Goal: Task Accomplishment & Management: Use online tool/utility

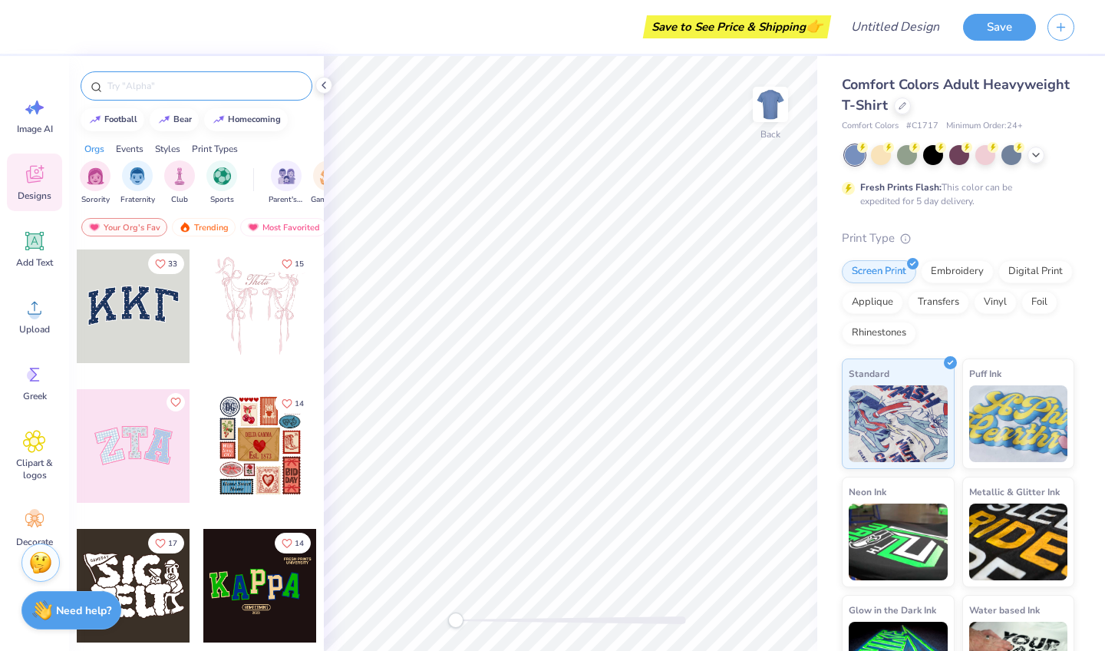
click at [144, 89] on input "text" at bounding box center [204, 85] width 196 height 15
click at [1030, 153] on icon at bounding box center [1036, 153] width 12 height 12
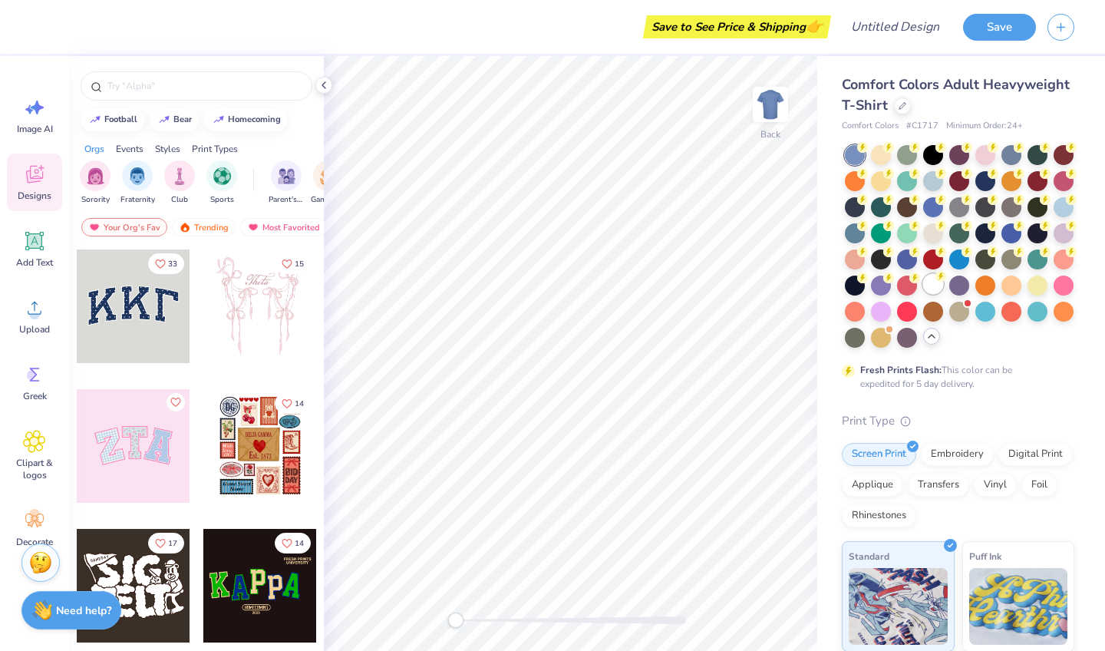
click at [933, 289] on div at bounding box center [933, 284] width 20 height 20
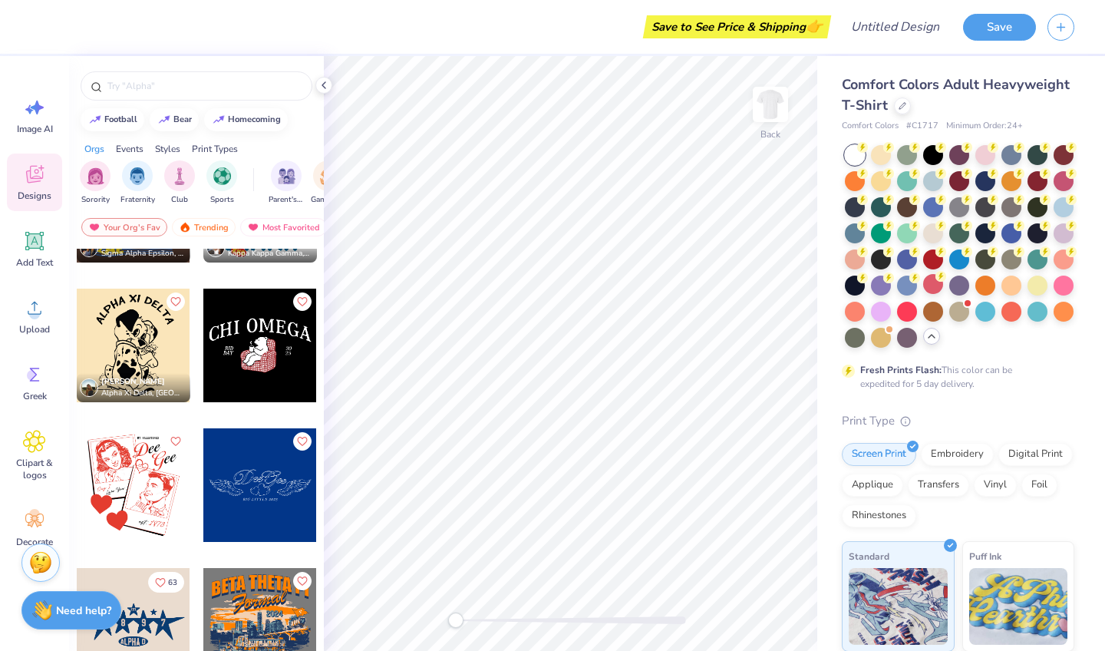
scroll to position [4149, 0]
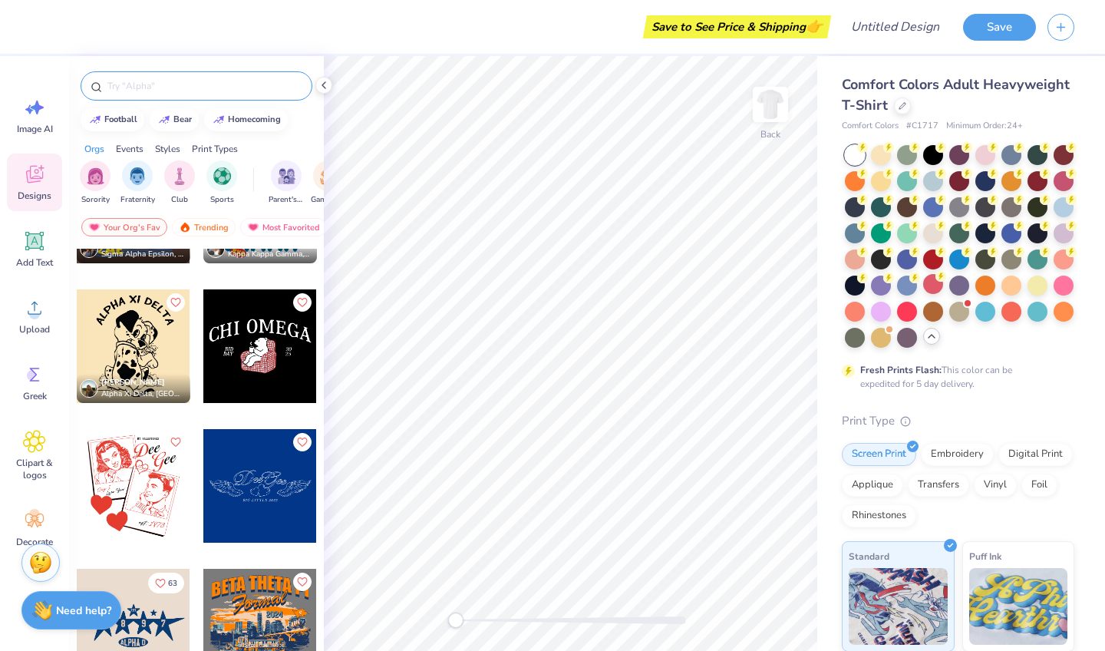
click at [171, 80] on input "text" at bounding box center [204, 85] width 196 height 15
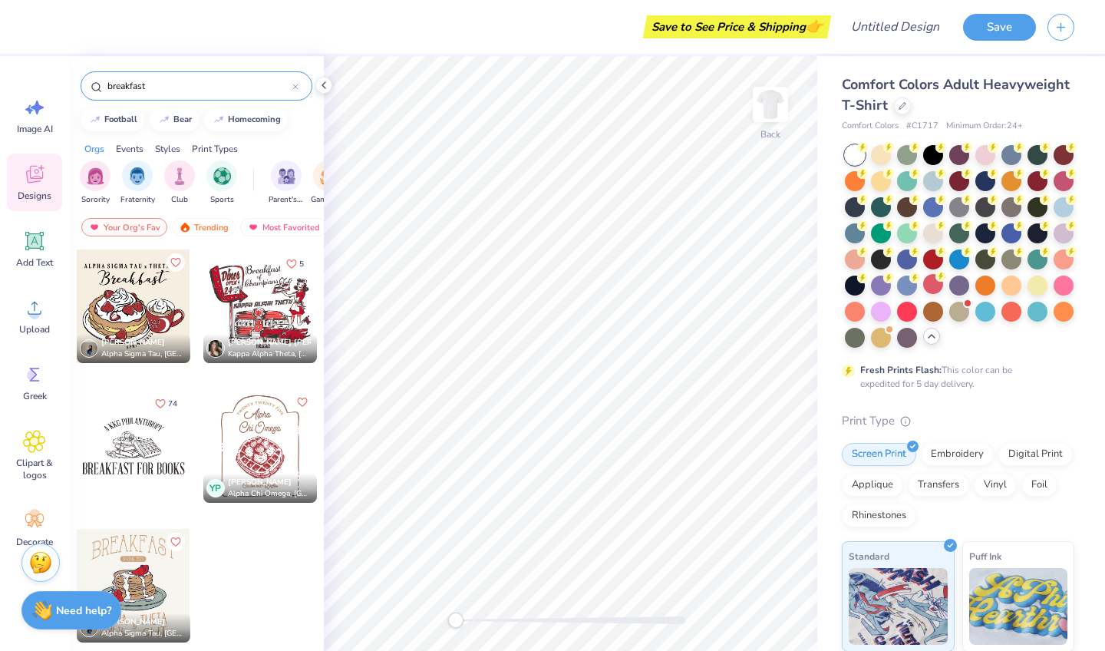
type input "breakfast"
click at [251, 298] on div at bounding box center [260, 306] width 114 height 114
click at [766, 120] on img at bounding box center [770, 104] width 61 height 61
click at [258, 274] on div at bounding box center [260, 306] width 114 height 114
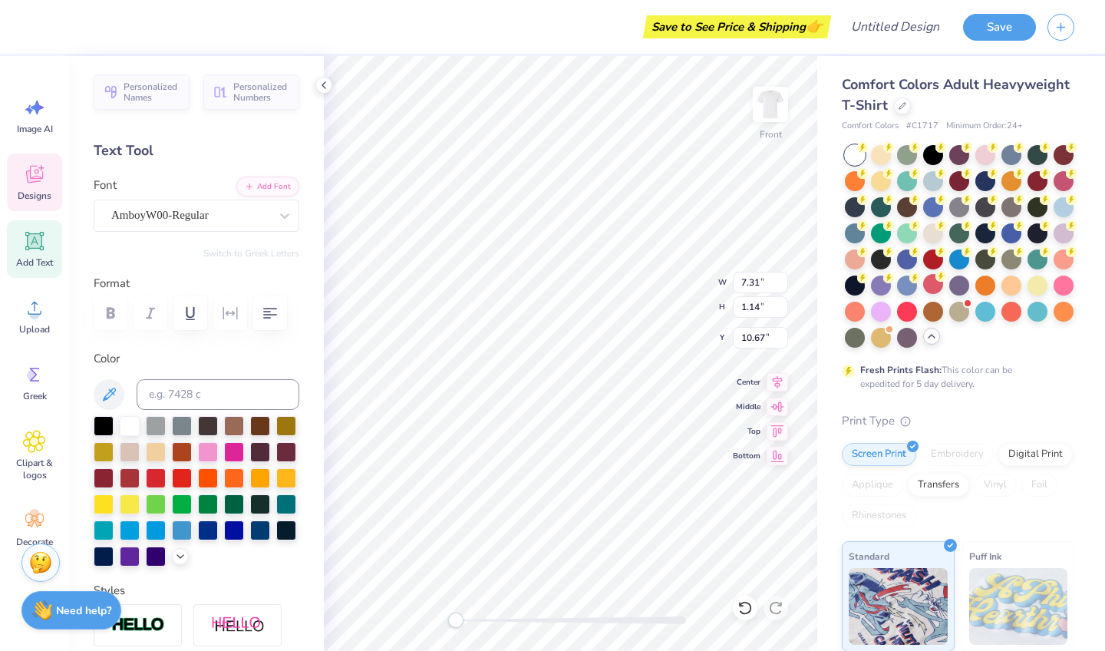
scroll to position [0, 5]
type textarea "alpha Kappa theta"
type textarea "alpha Kappa Phi"
type input "4.42"
type input "1.37"
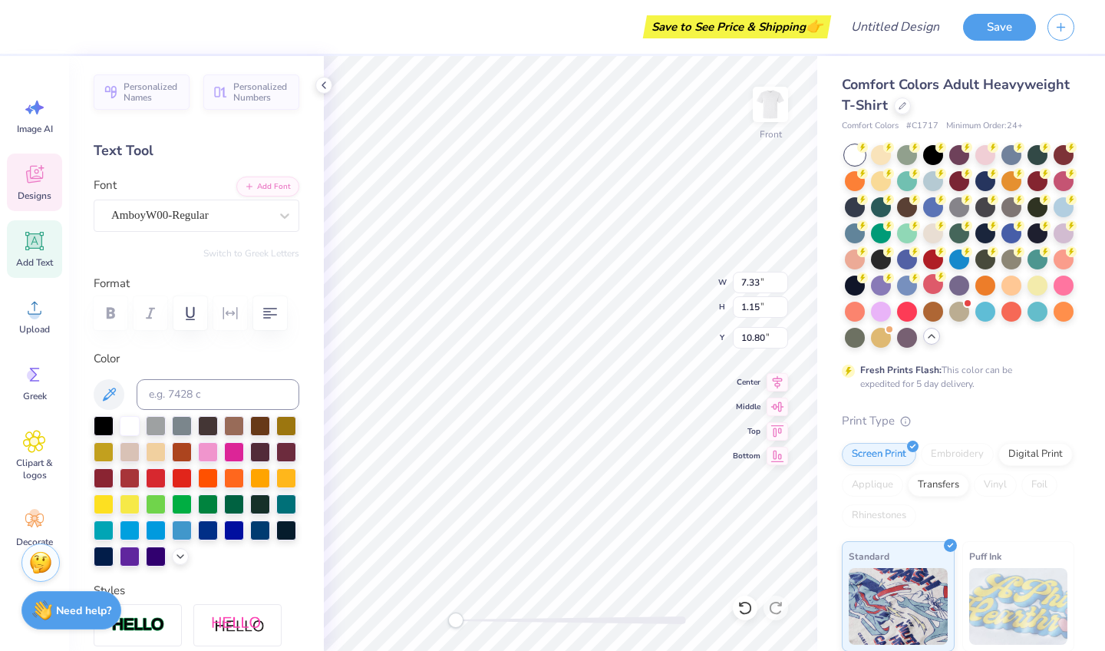
type input "6.43"
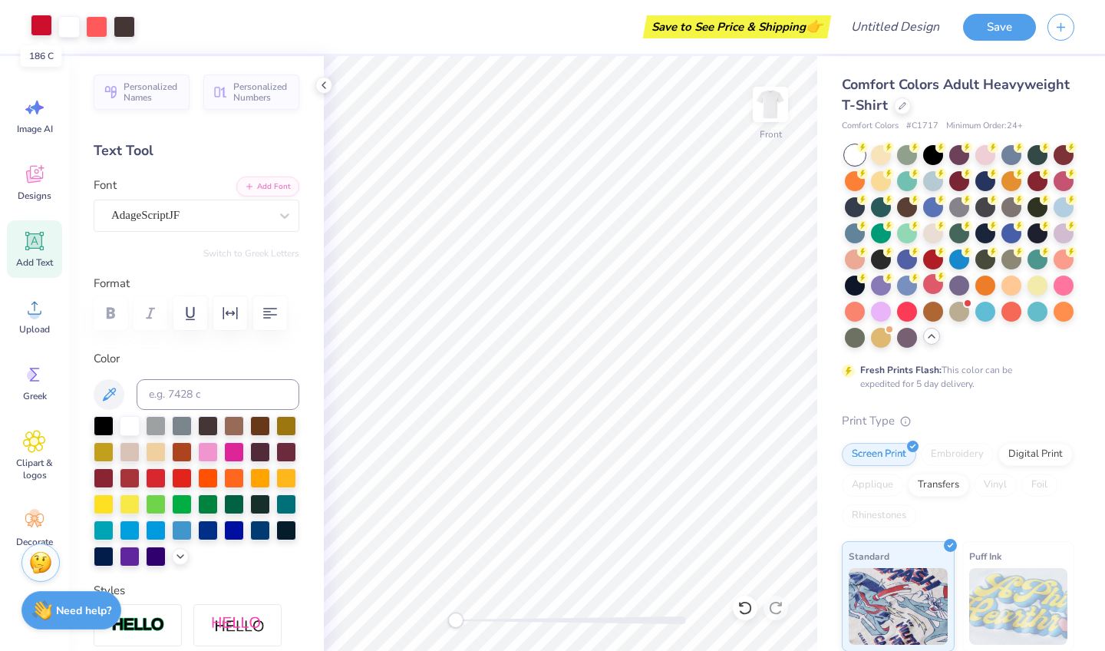
click at [41, 28] on div at bounding box center [41, 25] width 21 height 21
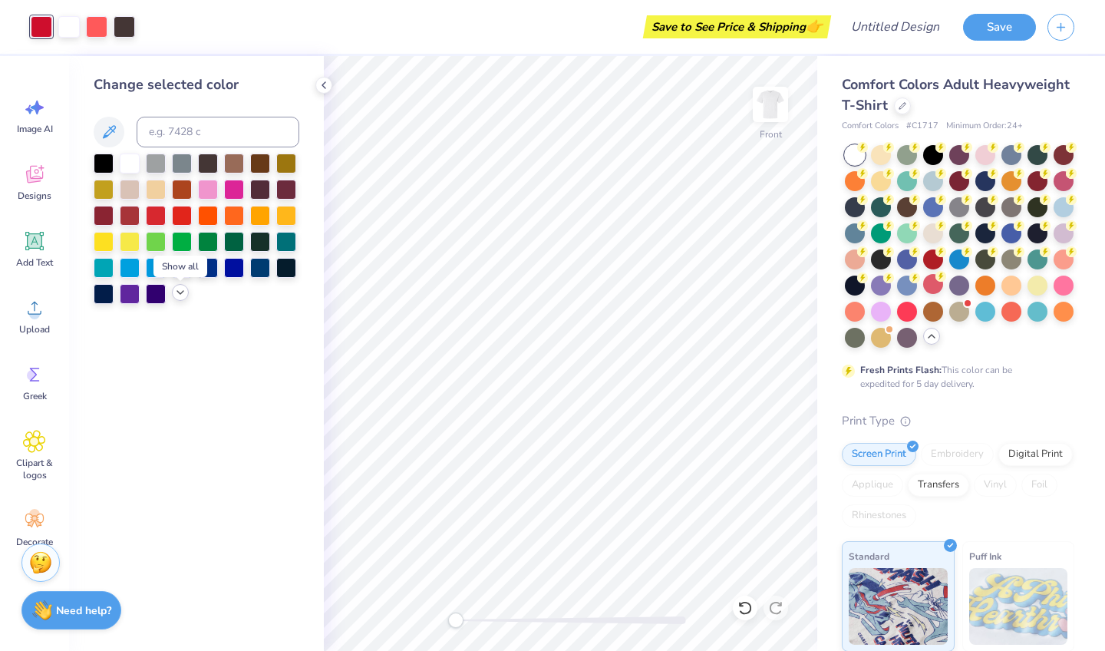
click at [180, 289] on icon at bounding box center [180, 292] width 12 height 12
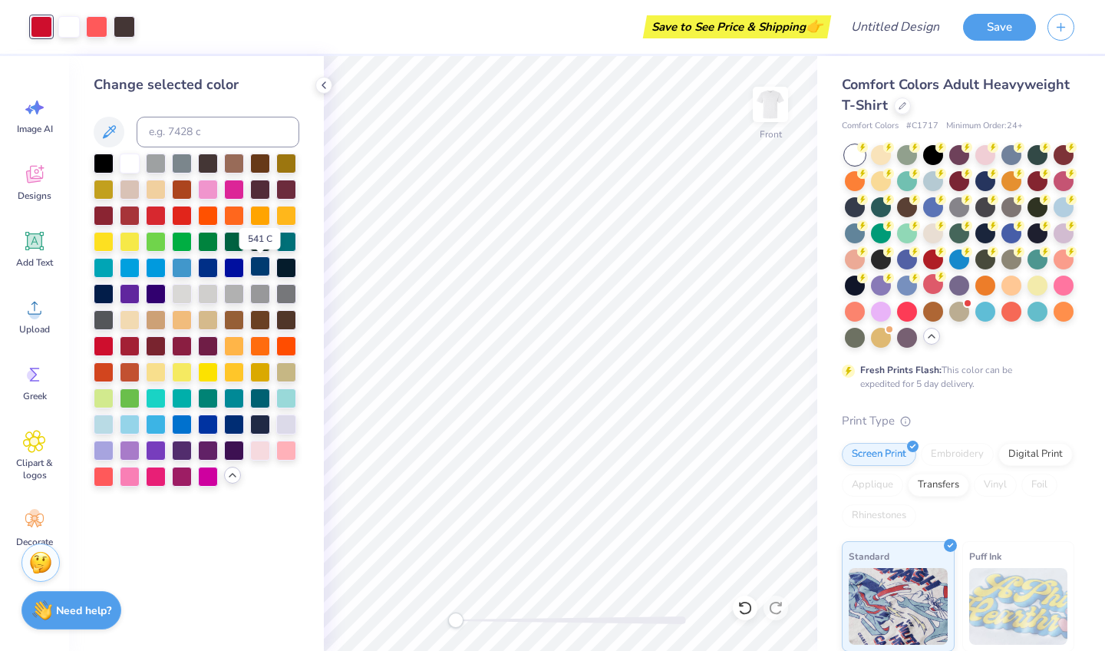
click at [258, 272] on div at bounding box center [260, 266] width 20 height 20
click at [101, 25] on div at bounding box center [96, 25] width 21 height 21
click at [203, 426] on div at bounding box center [208, 423] width 20 height 20
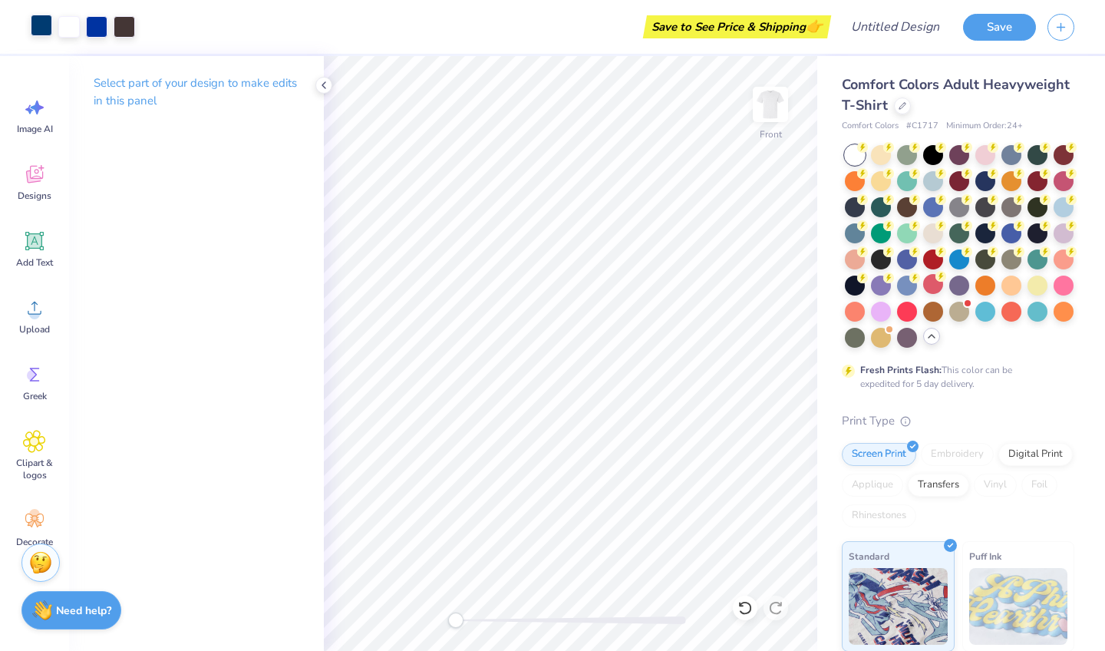
click at [44, 26] on div at bounding box center [41, 25] width 21 height 21
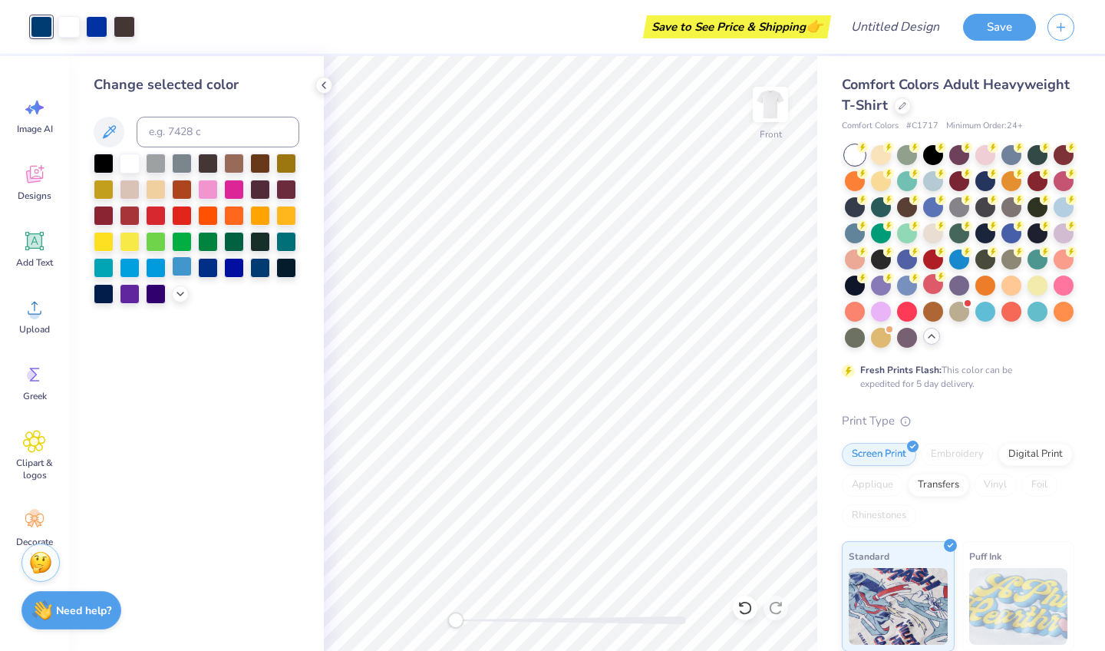
click at [186, 272] on div at bounding box center [182, 266] width 20 height 20
click at [185, 295] on icon at bounding box center [180, 292] width 12 height 12
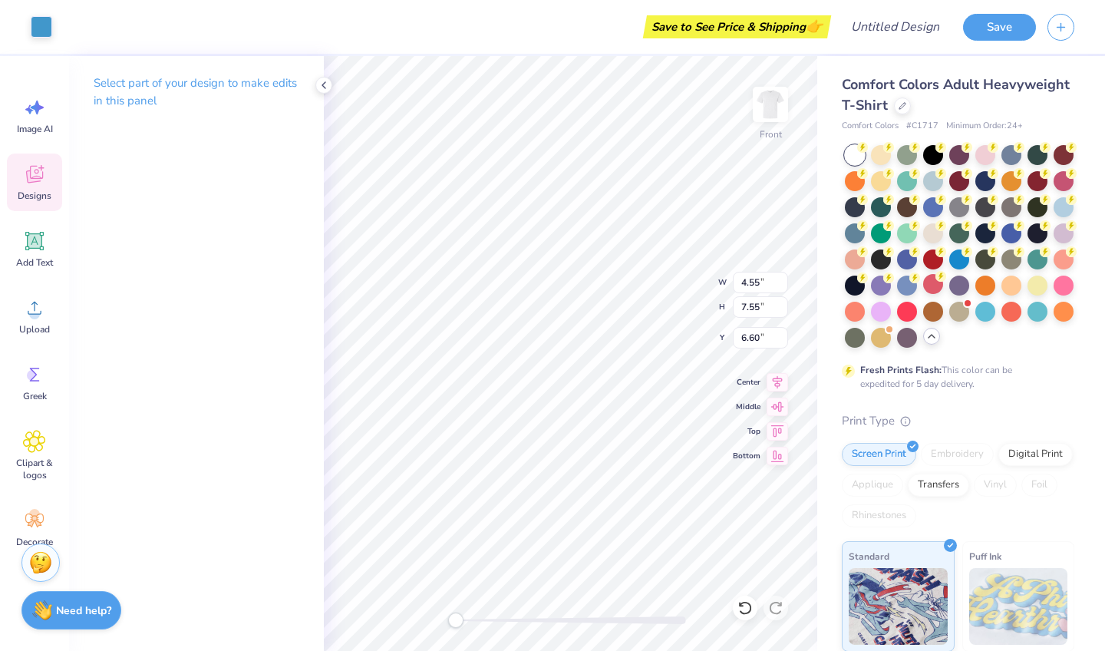
type input "11.01"
type input "7.76"
type input "8.15"
type input "11.95"
type input "9.43"
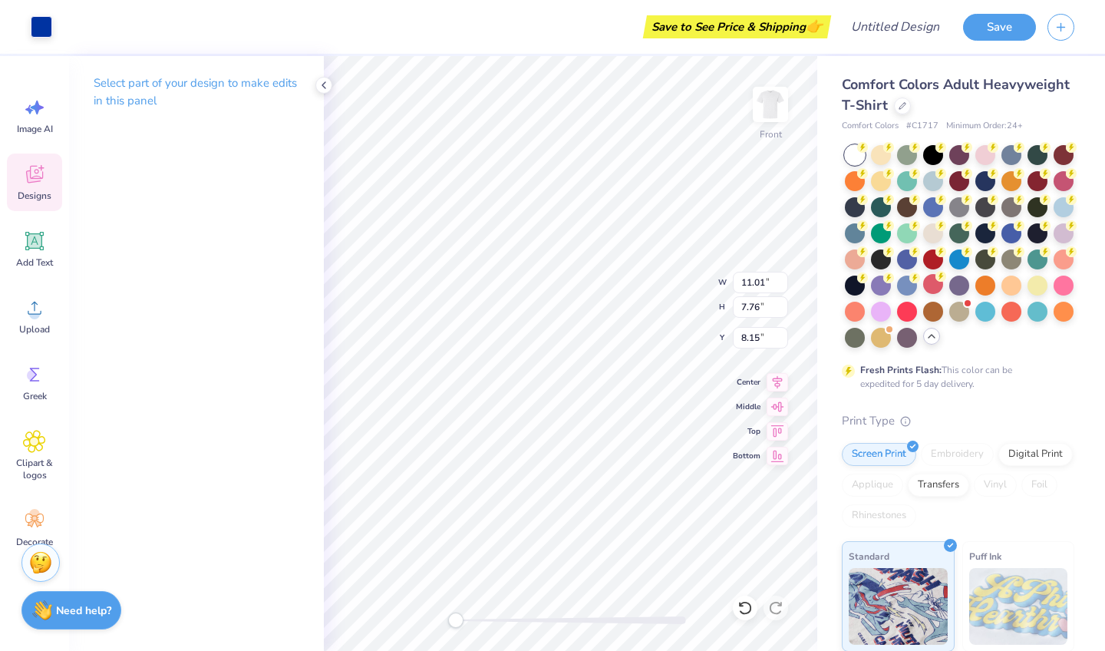
type input "6.59"
click at [101, 28] on div at bounding box center [96, 25] width 21 height 21
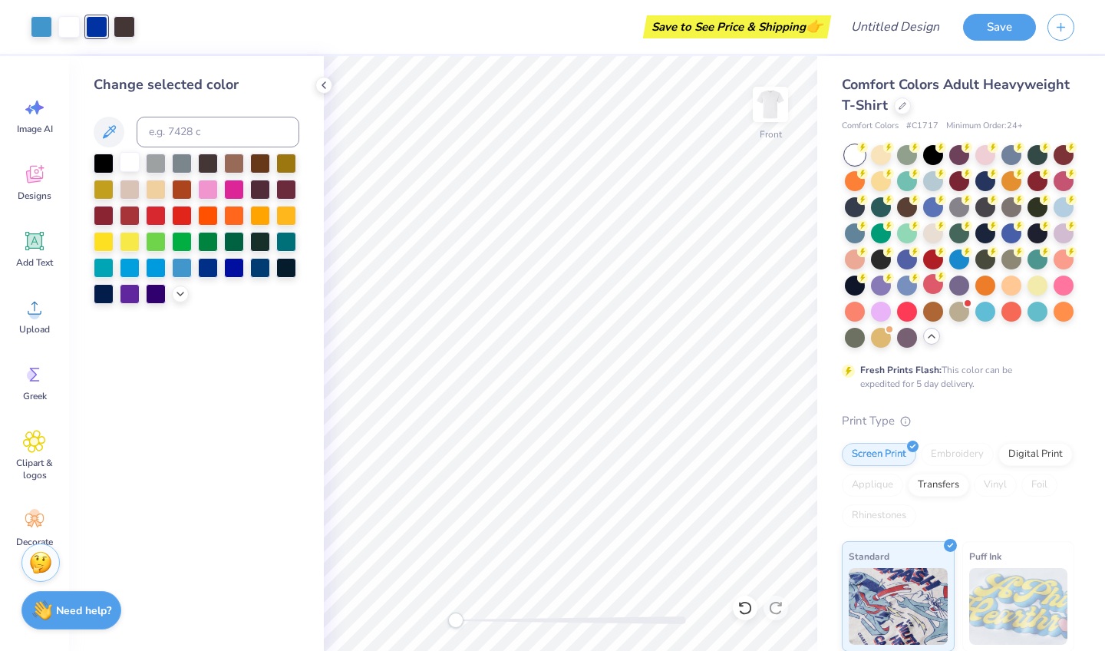
click at [137, 162] on div at bounding box center [130, 162] width 20 height 20
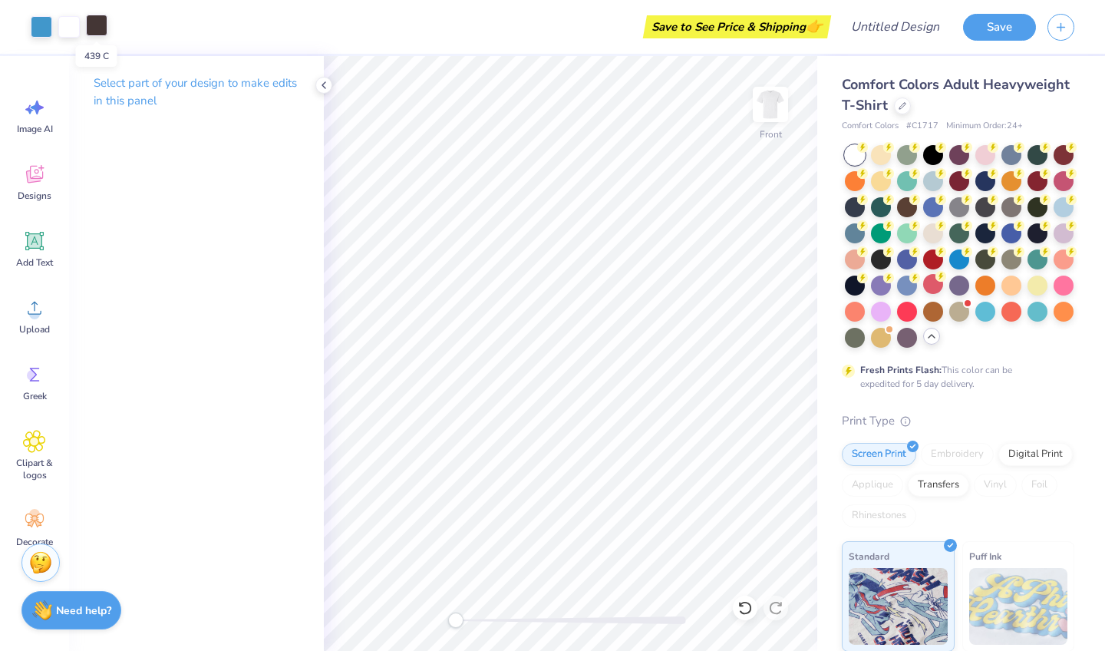
click at [101, 24] on div at bounding box center [96, 25] width 21 height 21
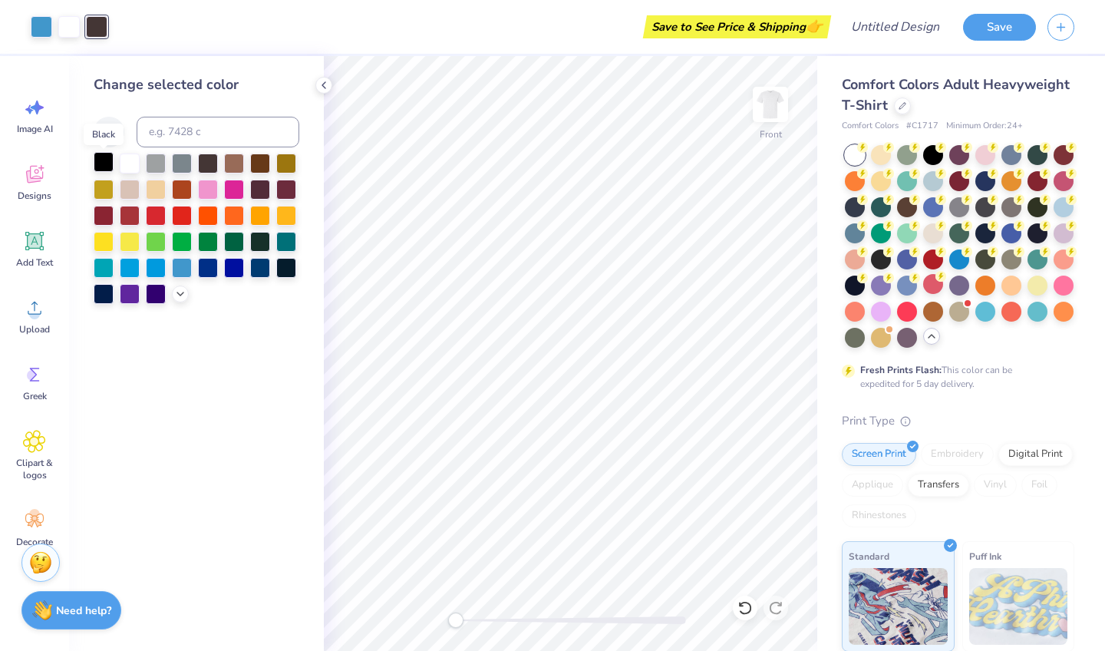
click at [102, 170] on div at bounding box center [104, 162] width 20 height 20
click at [322, 87] on icon at bounding box center [324, 85] width 12 height 12
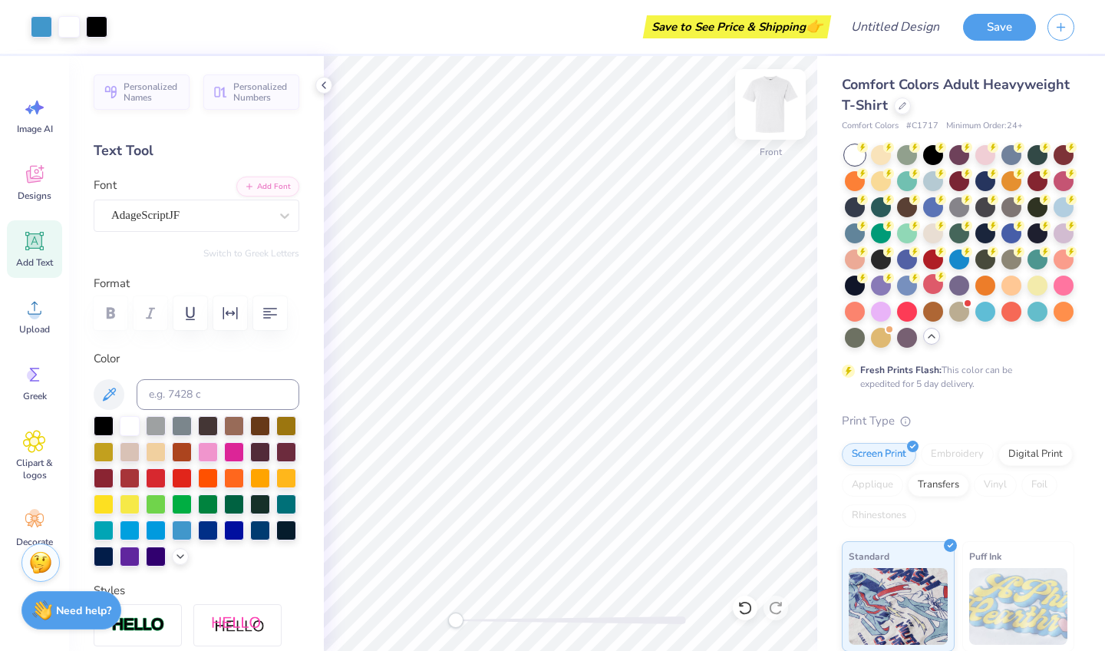
click at [759, 101] on img at bounding box center [770, 104] width 61 height 61
click at [40, 163] on icon at bounding box center [34, 174] width 23 height 23
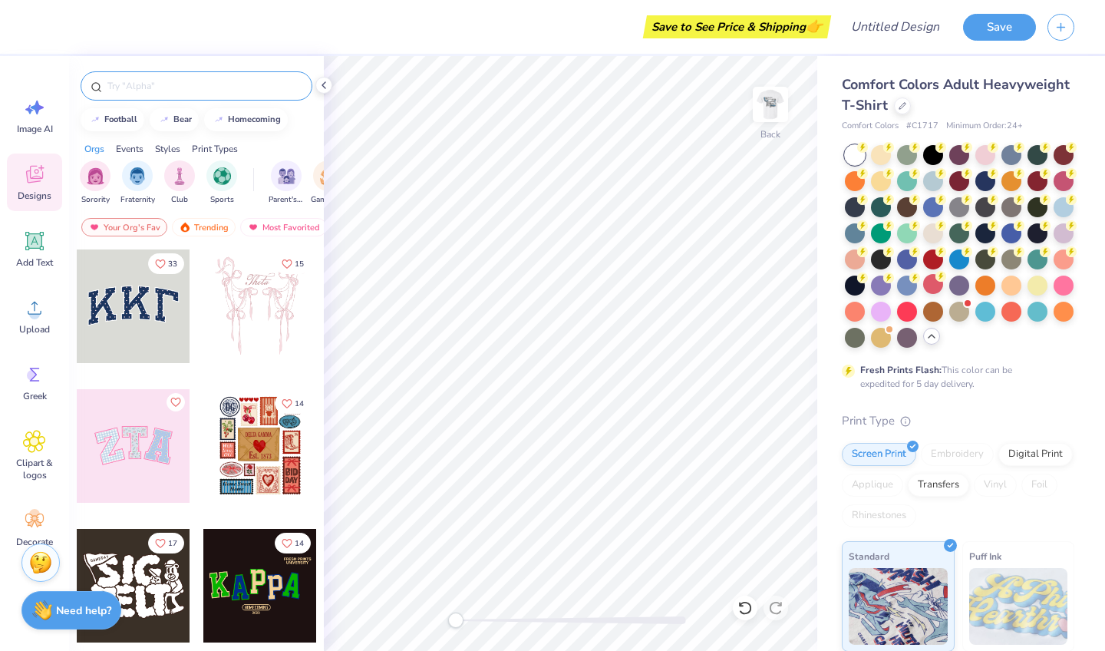
click at [209, 88] on input "text" at bounding box center [204, 85] width 196 height 15
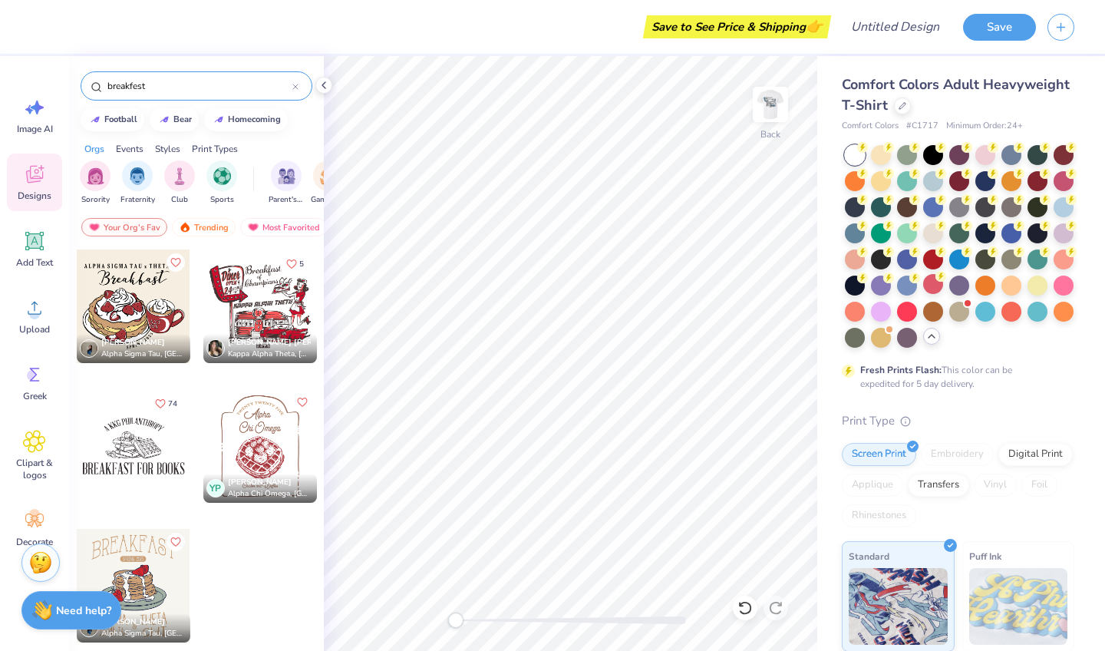
type input "breakfest"
click at [117, 265] on div at bounding box center [134, 306] width 114 height 114
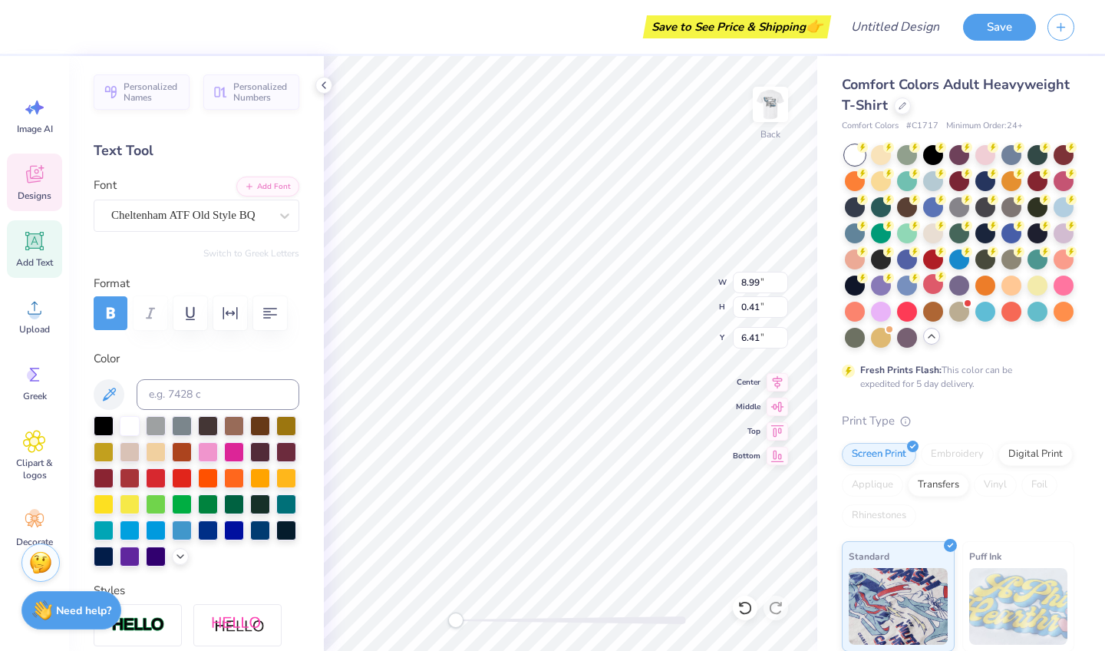
scroll to position [0, 12]
type textarea "A L P H A KAPPA PHI x SIGMA TAU"
type input "6.96"
type input "0.41"
type input "6.41"
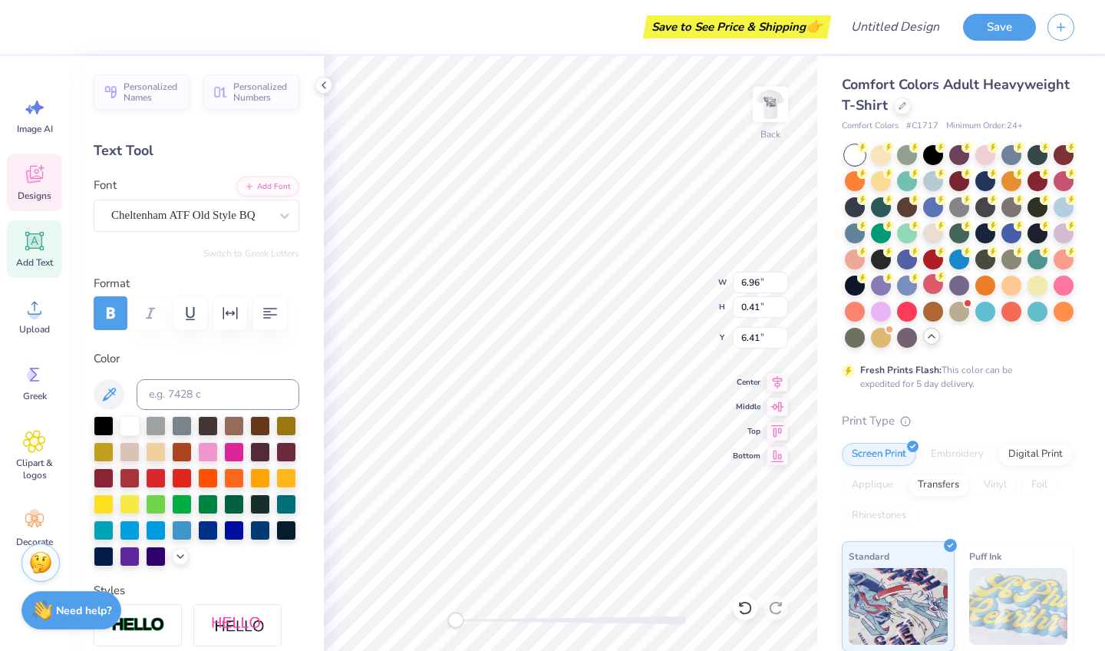
scroll to position [0, 5]
type textarea "A L P H A K A PPA PHI x SIGMA TAU"
type textarea "A L P H A K A P P A P H I x S I GMA TAU"
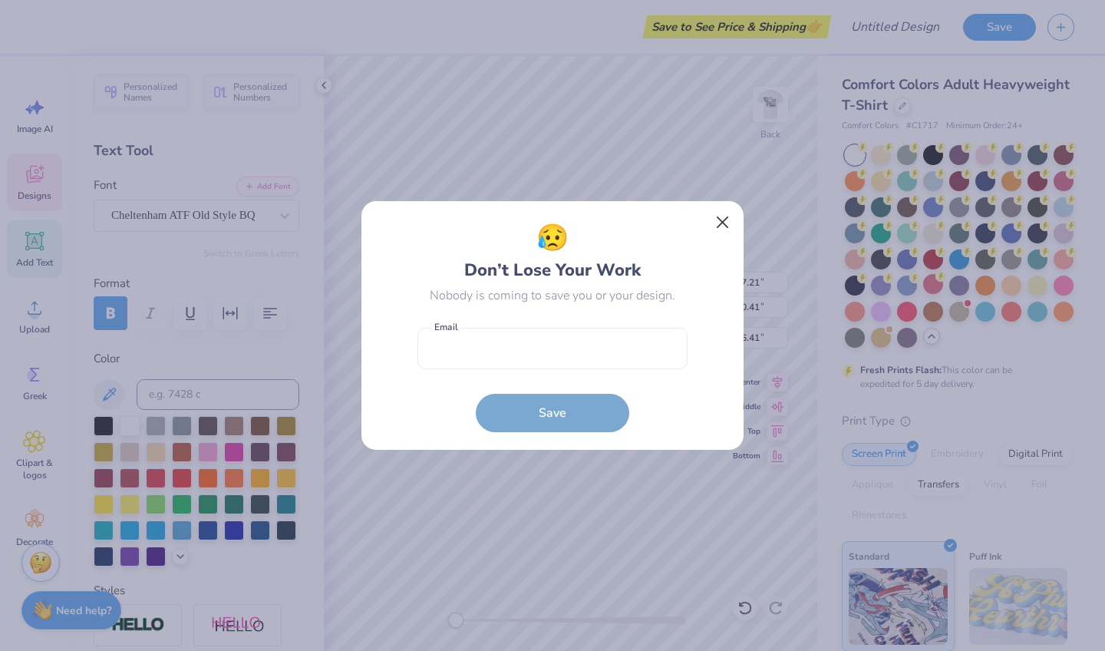
click at [723, 222] on button "Close" at bounding box center [722, 222] width 29 height 29
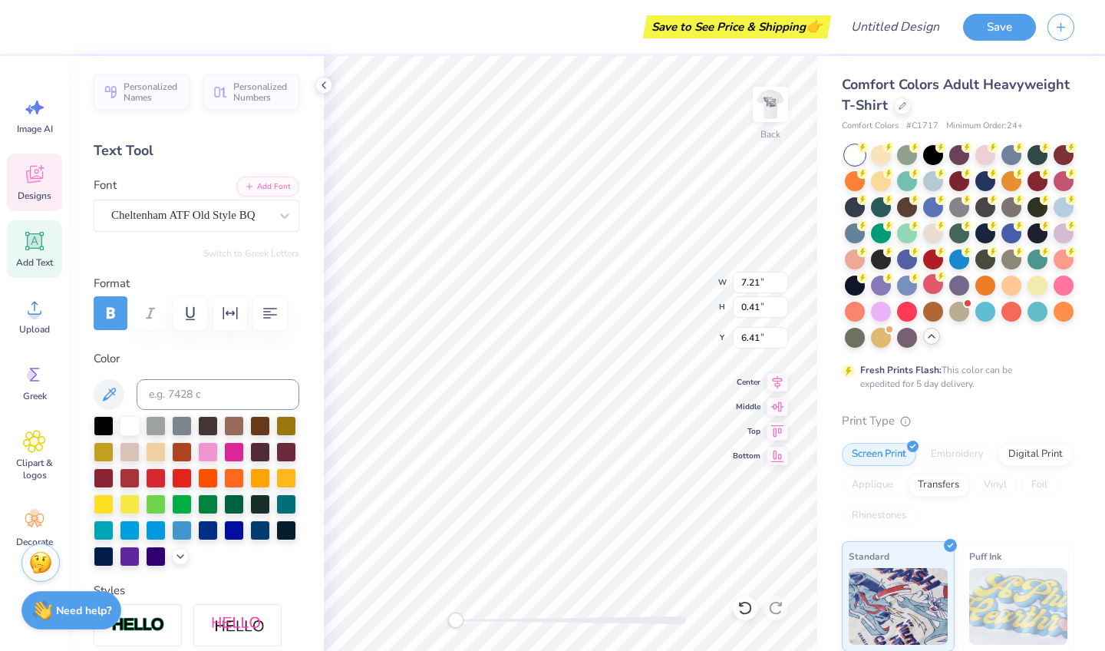
scroll to position [0, 14]
type textarea "A L P H A K A P P A P H I x S I G M A T A U"
type textarea "AL P H A K A P P A P H I x S I G M A T A U"
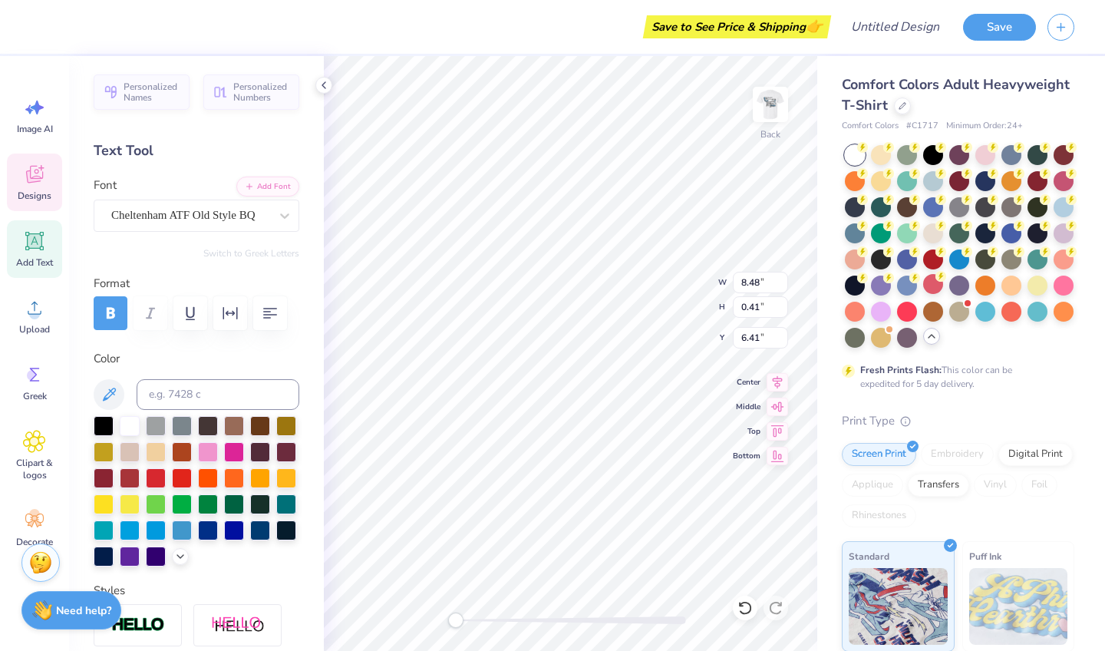
scroll to position [0, 1]
type textarea "A L P H A K A P P A P H I x S I G M A T A U"
type textarea "A L P H A K A P P A P H I S I G M A T A U"
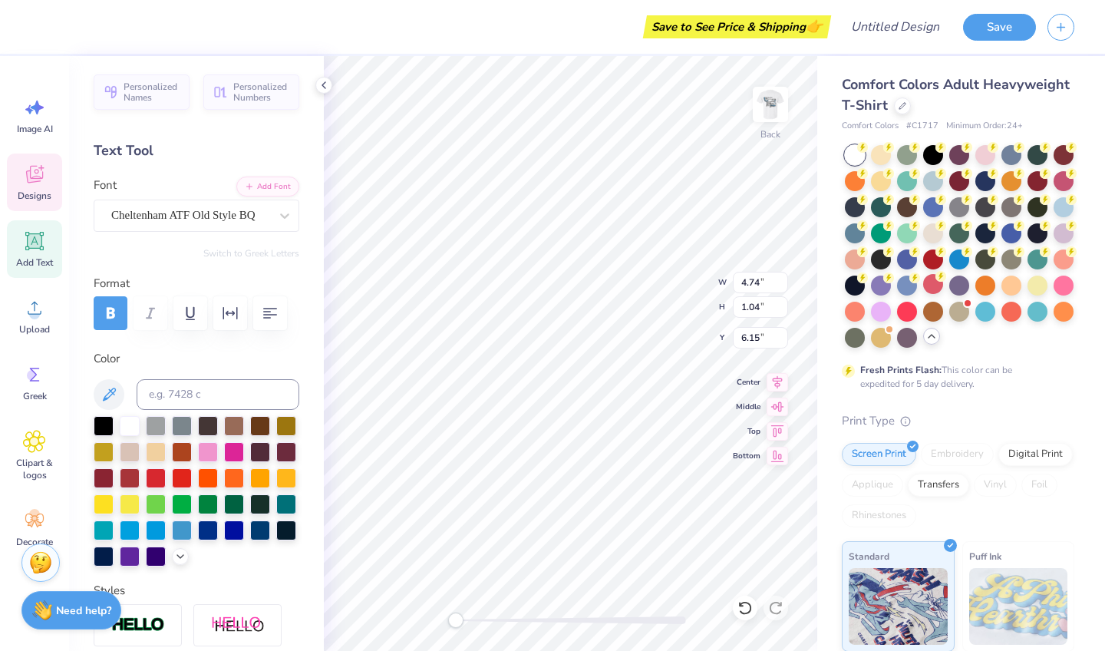
type textarea "Al K A P P A P H I S I G M A T A U"
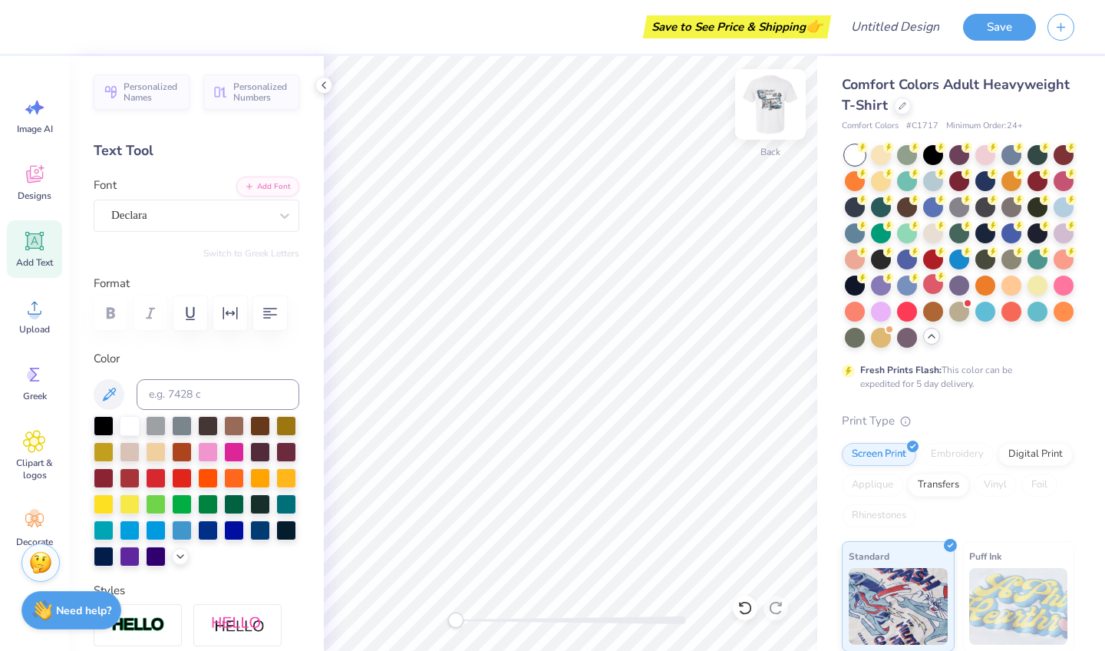
click at [773, 133] on div "Back" at bounding box center [770, 114] width 35 height 54
type input "0.39"
type input "0.44"
type input "16.23"
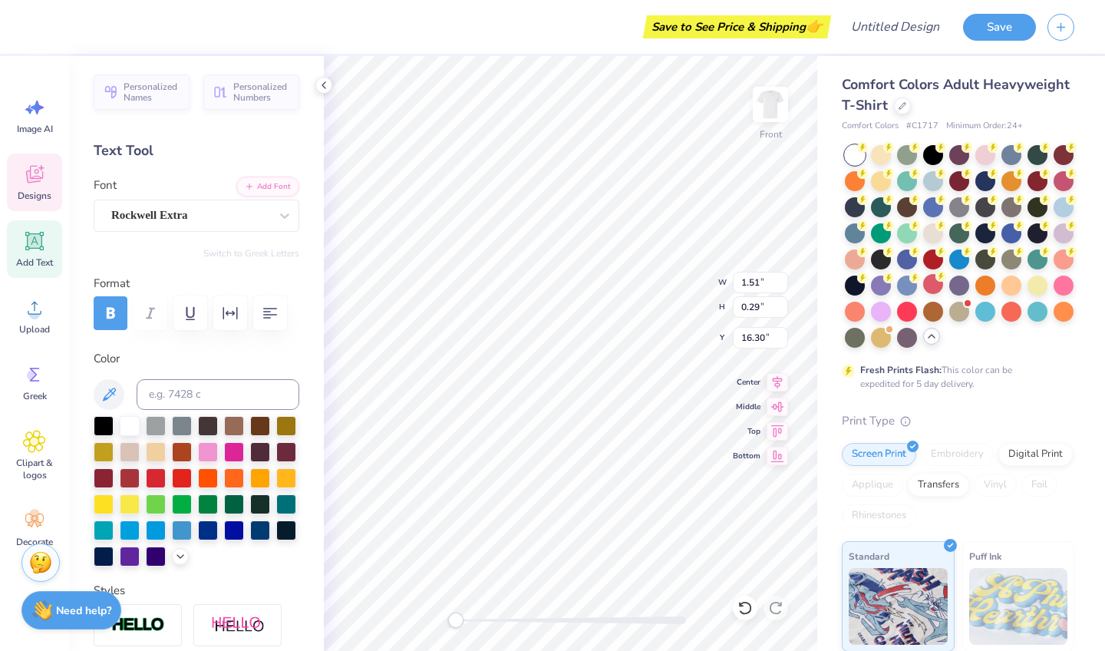
type input "0.39"
type input "0.44"
type input "16.23"
click at [750, 608] on icon at bounding box center [744, 608] width 13 height 14
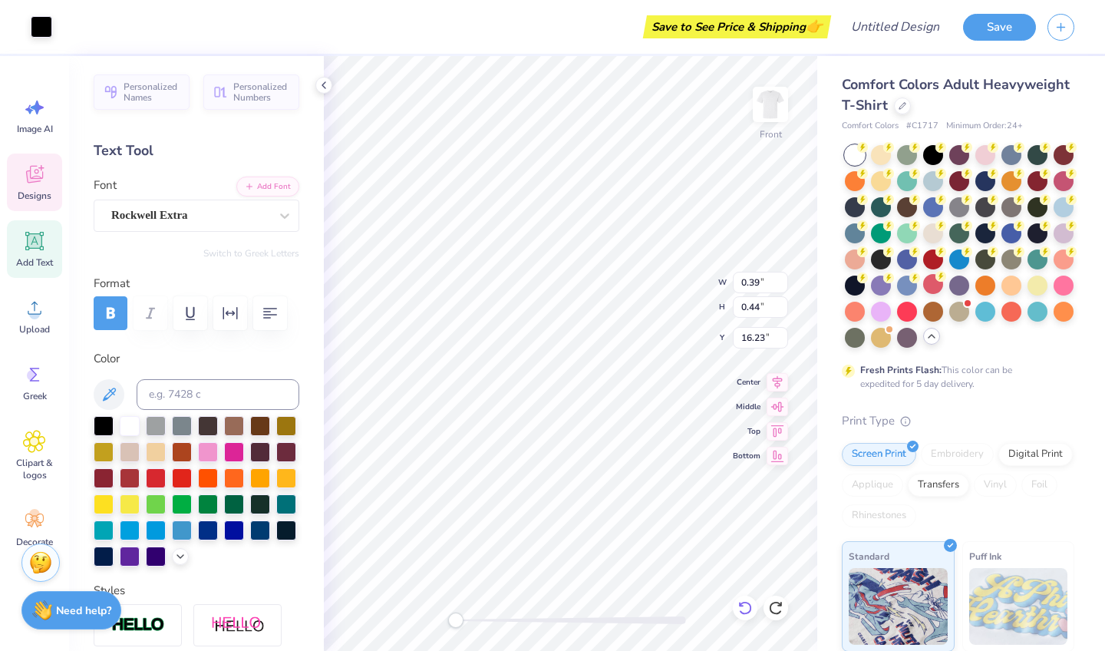
click at [738, 600] on icon at bounding box center [744, 607] width 15 height 15
type input "2.39"
type input "0.69"
type input "9.79"
type input "2.35"
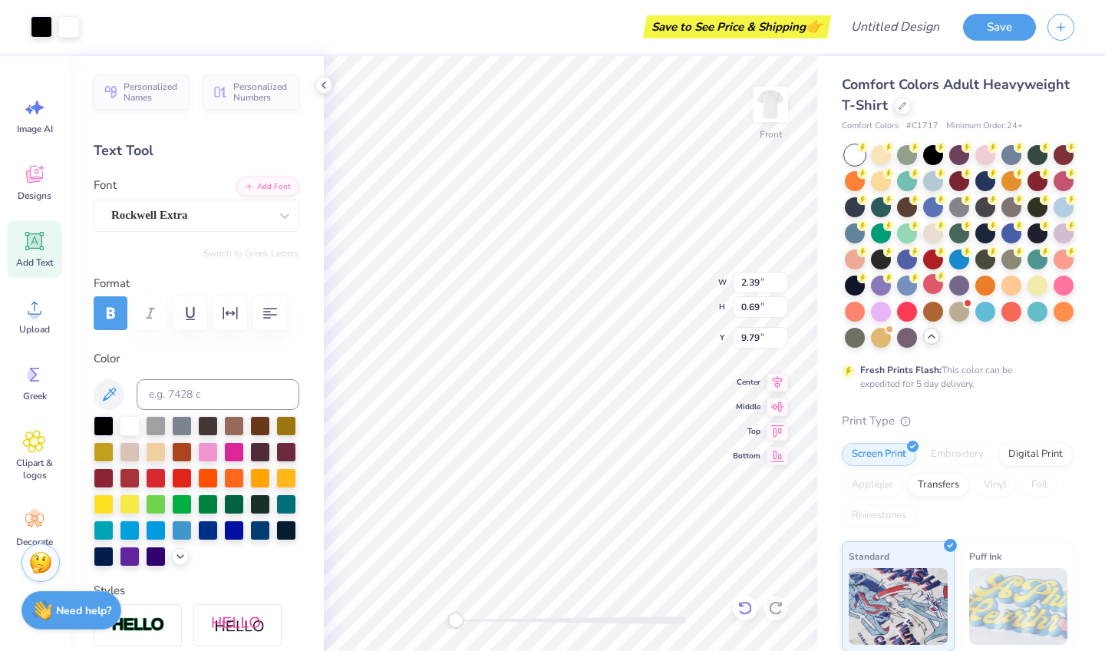
type input "1.12"
type input "9.12"
type input "2.39"
type input "0.80"
type input "9.28"
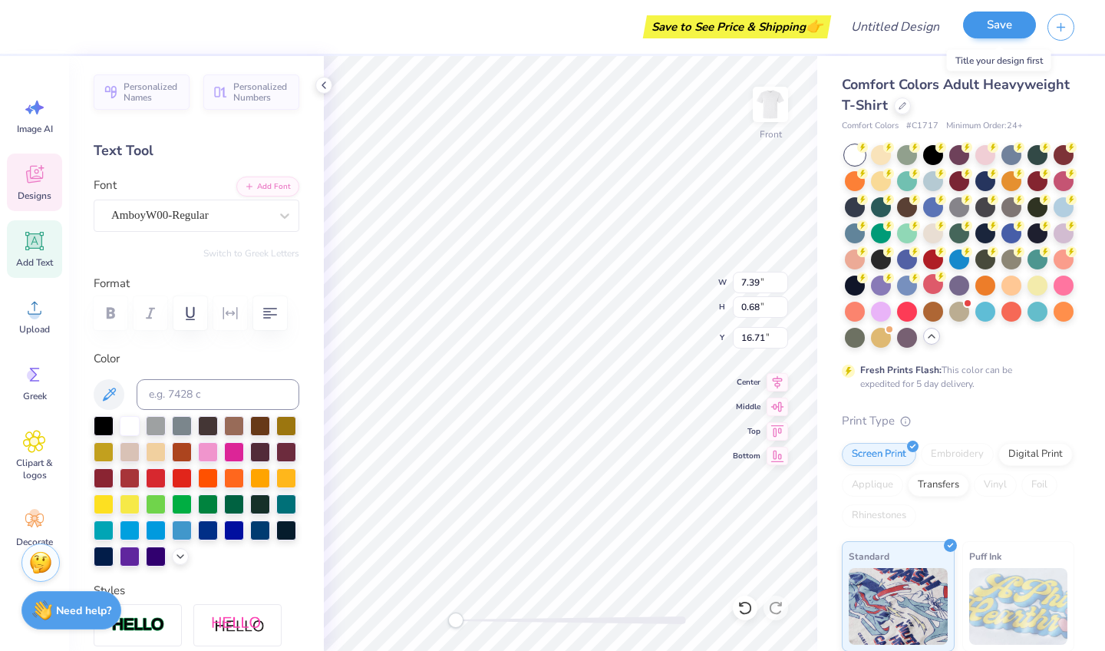
click at [978, 30] on button "Save" at bounding box center [999, 25] width 73 height 27
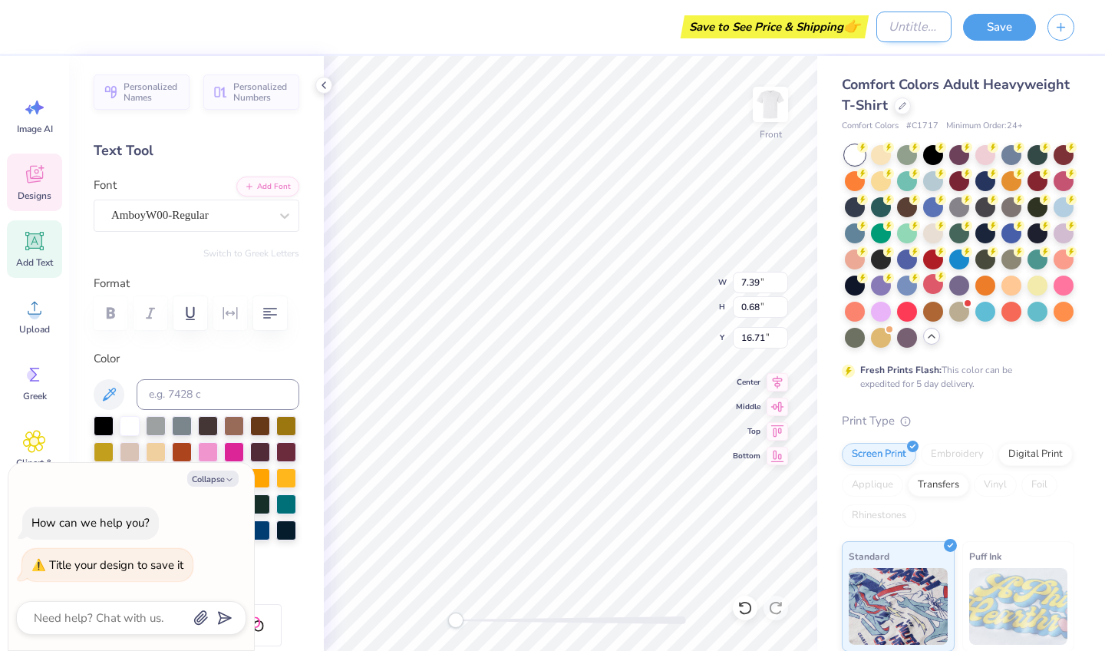
type textarea "x"
click at [898, 18] on input "Design Title" at bounding box center [913, 27] width 75 height 31
type input "B"
type textarea "x"
type input "BR"
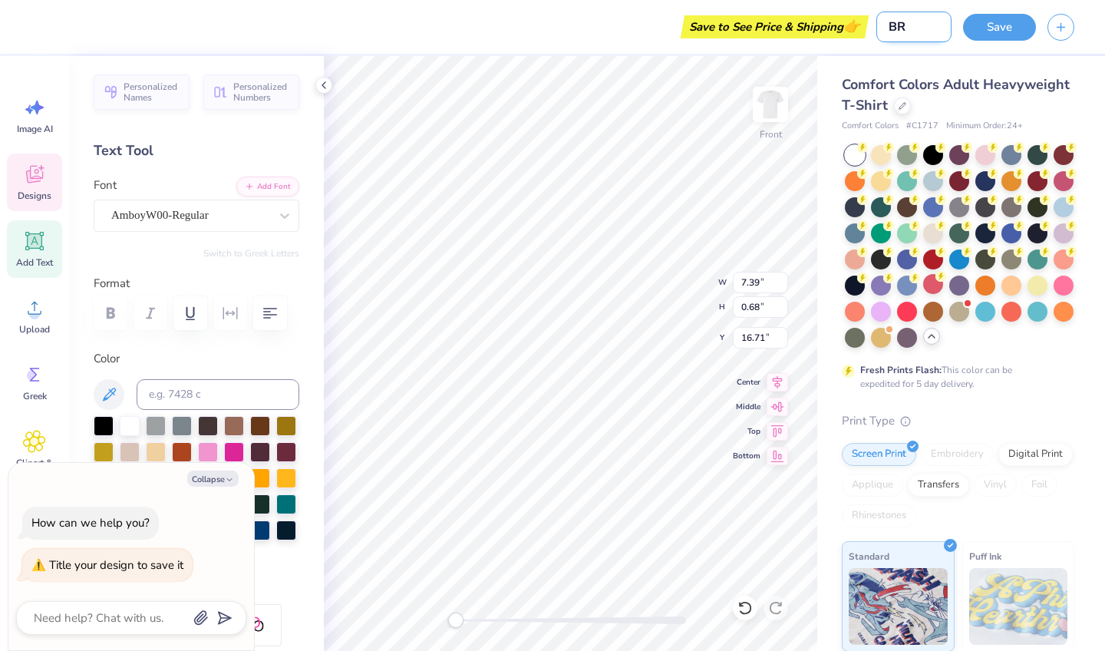
type textarea "x"
type input "BRE"
type textarea "x"
type input "BR"
type textarea "x"
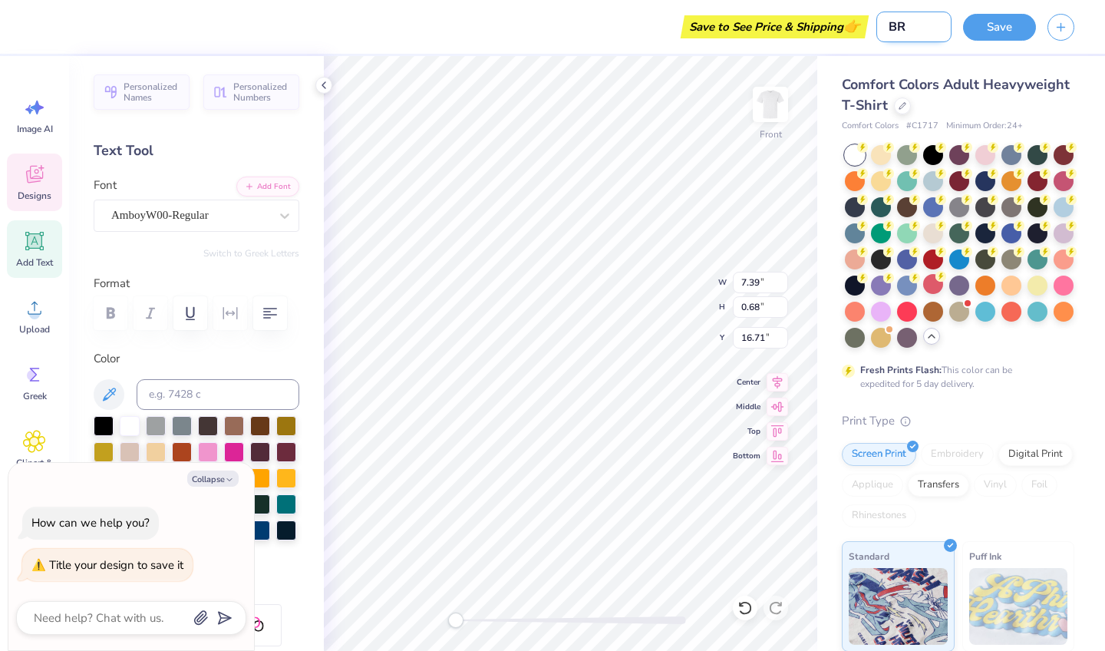
type input "B"
type textarea "x"
type input "Br"
type textarea "x"
type input "Bre"
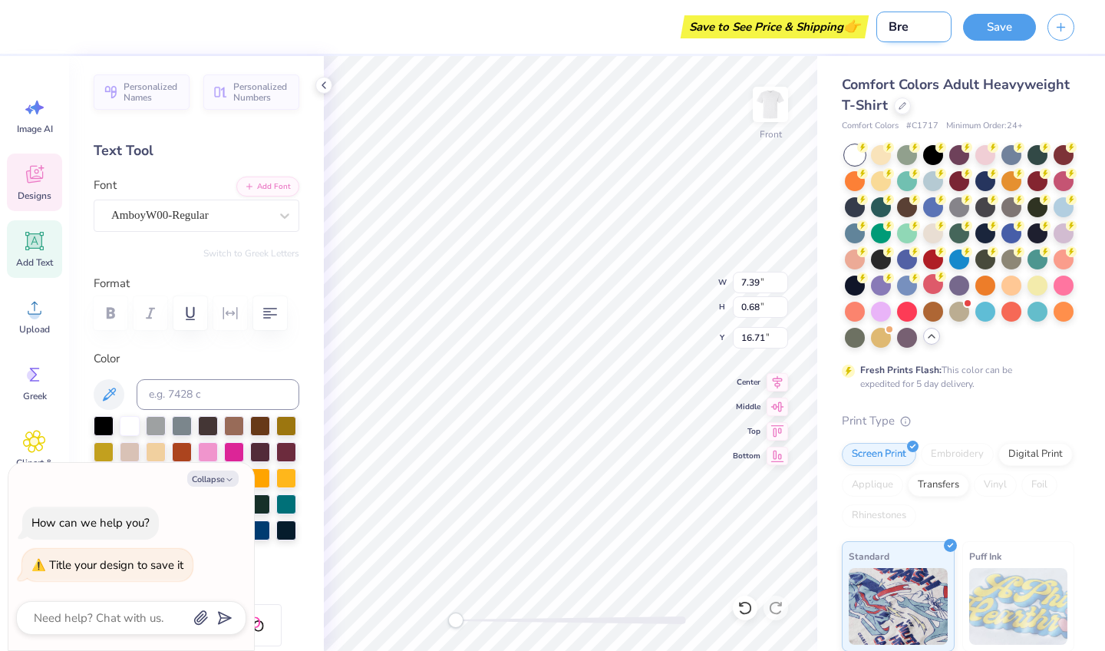
type textarea "x"
type input "Brea"
type textarea "x"
type input "Break"
type textarea "x"
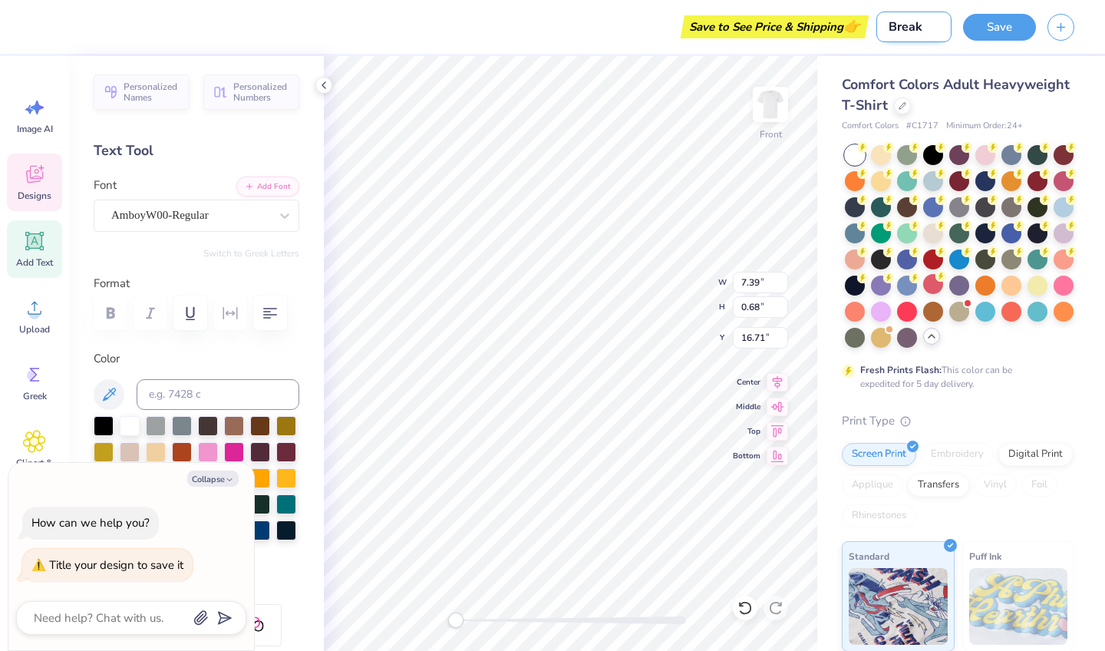
type input "Breakf"
type textarea "x"
type input "Breakfa"
type textarea "x"
type input "Breakfas"
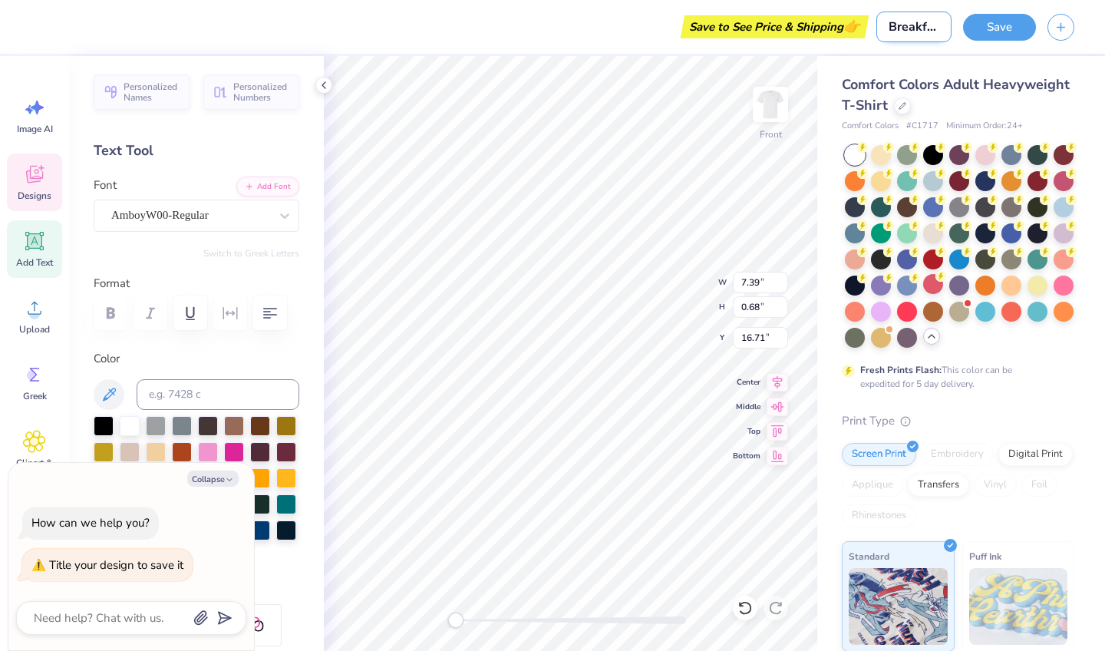
type textarea "x"
type input "Breakfast"
type textarea "x"
type input "Breakfast"
click at [1021, 21] on button "Save" at bounding box center [999, 25] width 73 height 27
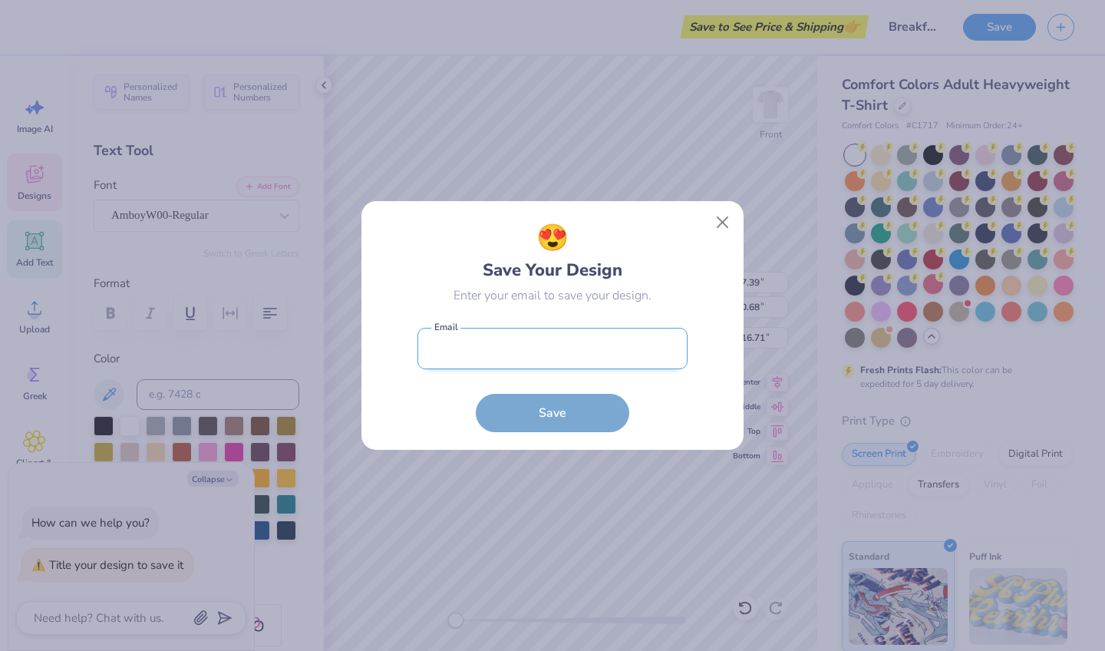
click at [548, 353] on input "email" at bounding box center [552, 349] width 270 height 42
click at [582, 346] on input "[EMAIL_ADDRESS][DOMAIN_NAME]" at bounding box center [552, 349] width 270 height 42
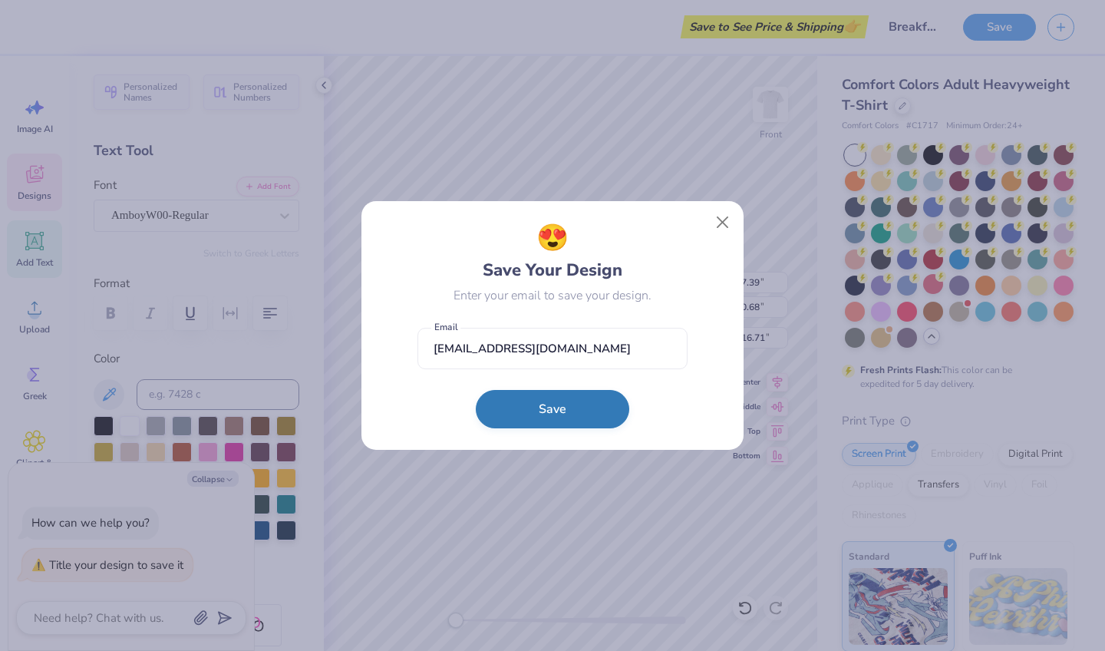
type input "[EMAIL_ADDRESS][DOMAIN_NAME]"
click at [575, 397] on button "Save" at bounding box center [552, 409] width 153 height 38
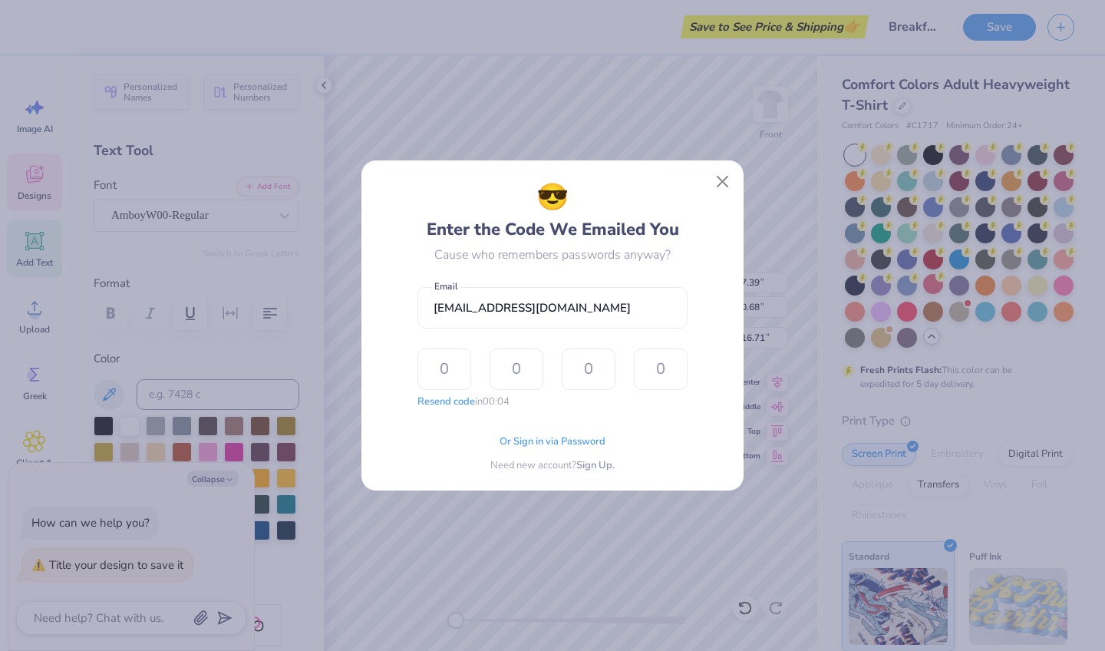
type input "5"
type input "0"
type input "6"
type input "3"
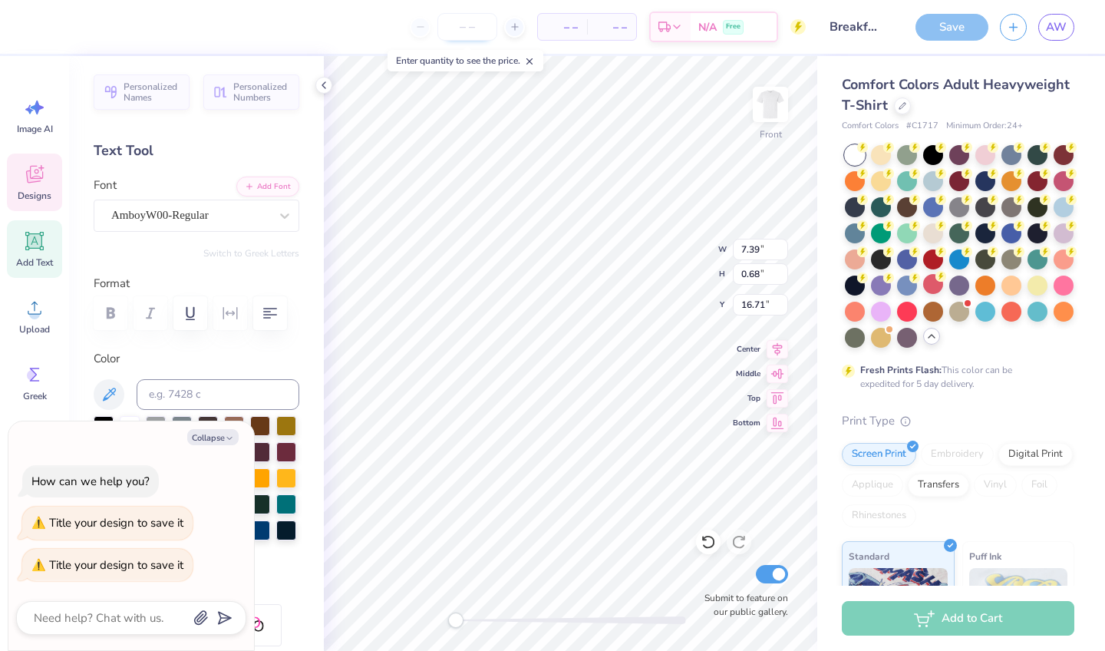
type textarea "x"
drag, startPoint x: 470, startPoint y: 23, endPoint x: 499, endPoint y: 29, distance: 29.8
click at [470, 23] on input "number" at bounding box center [467, 27] width 60 height 28
click at [446, 33] on input "number" at bounding box center [467, 27] width 60 height 28
click at [477, 32] on input "number" at bounding box center [467, 27] width 60 height 28
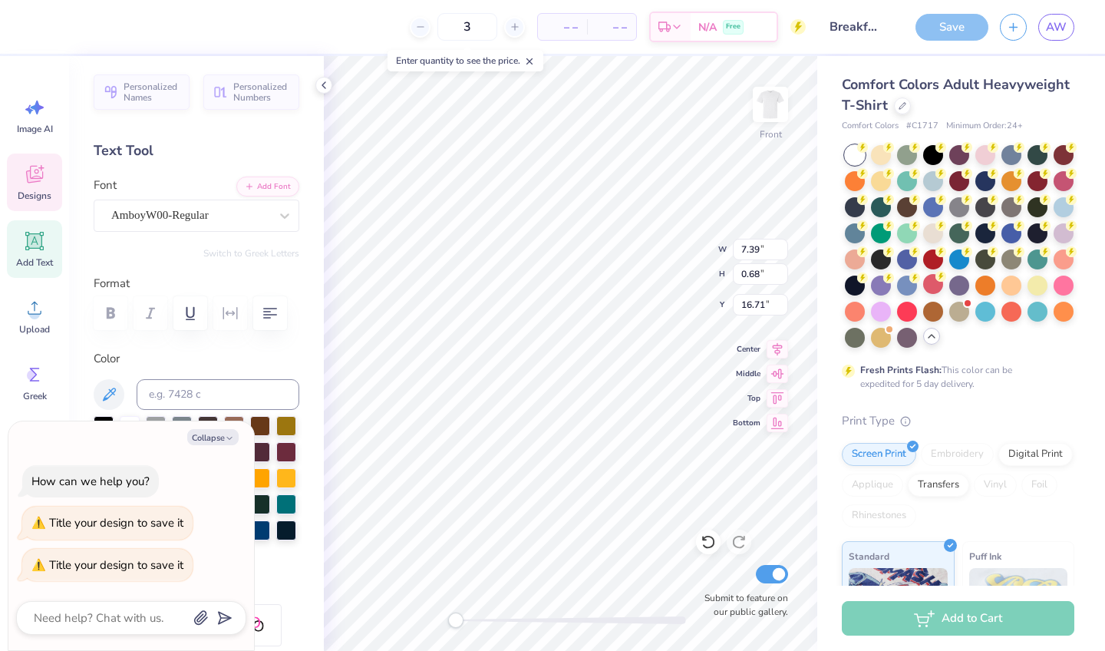
type input "35"
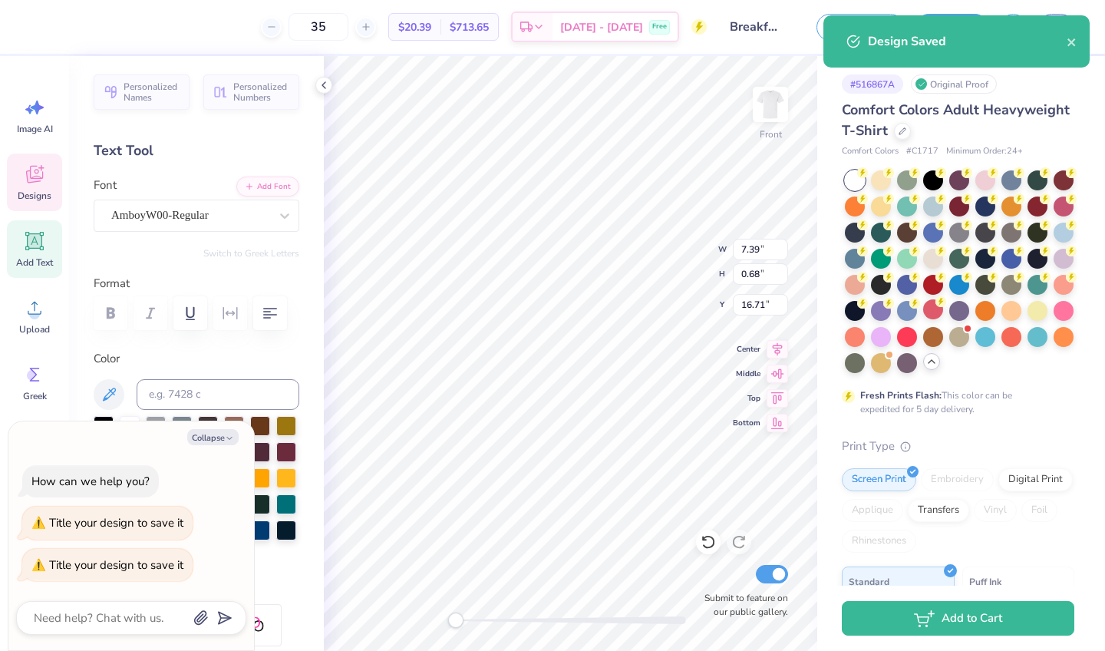
type textarea "x"
type input "35"
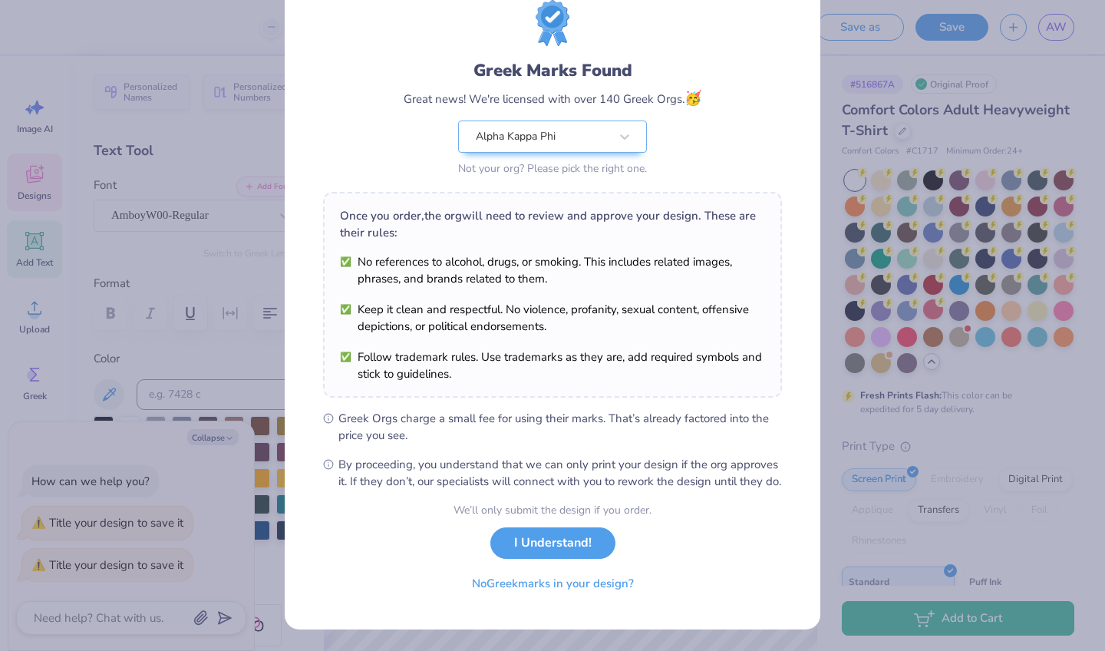
scroll to position [68, 0]
click at [533, 545] on button "I Understand!" at bounding box center [552, 538] width 125 height 31
type textarea "x"
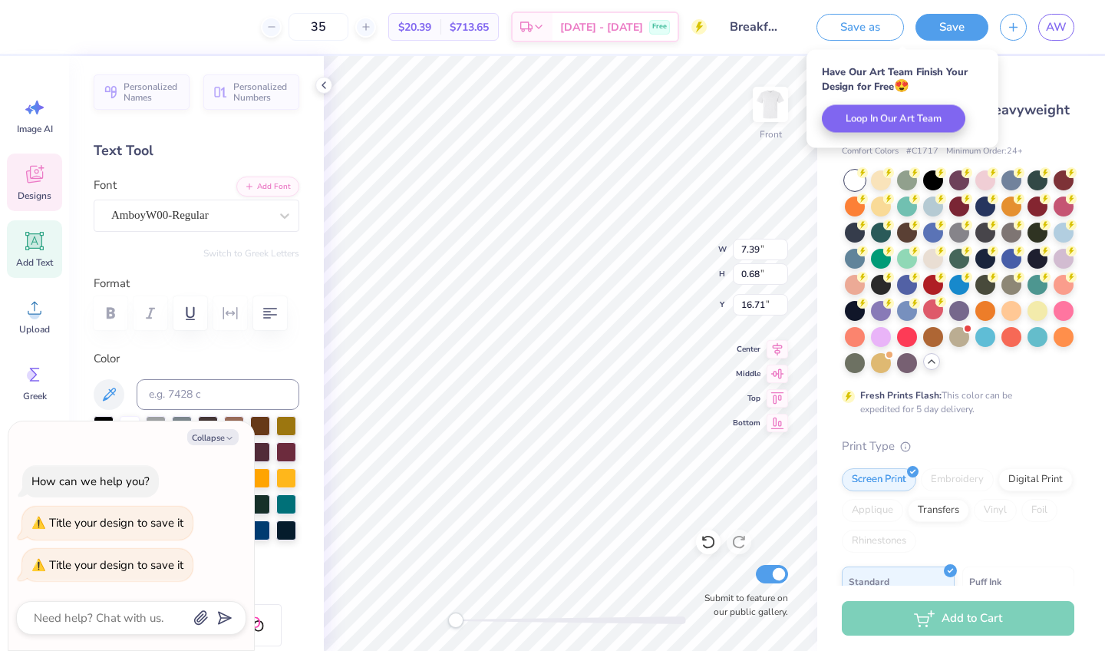
type input "3"
type textarea "x"
type input "30"
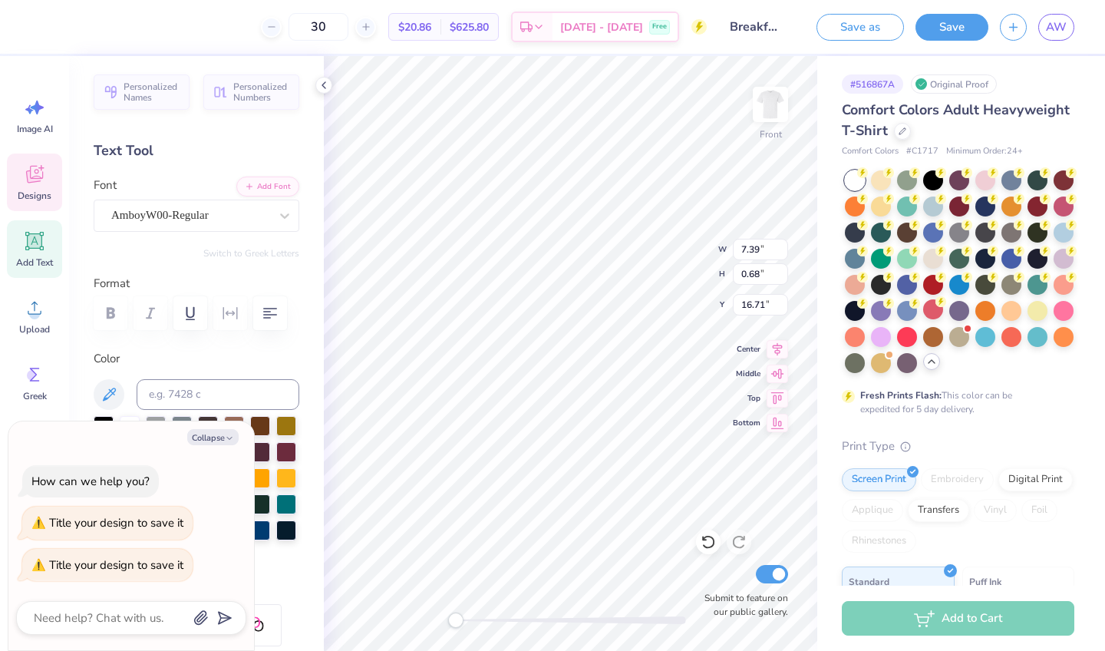
type textarea "x"
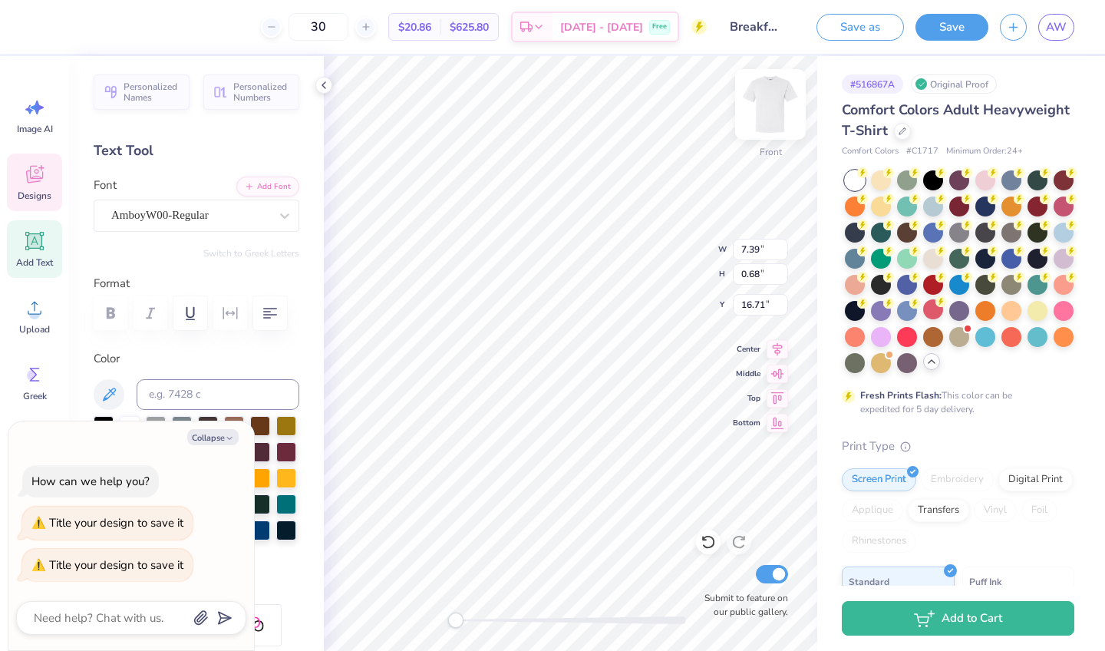
type input "30"
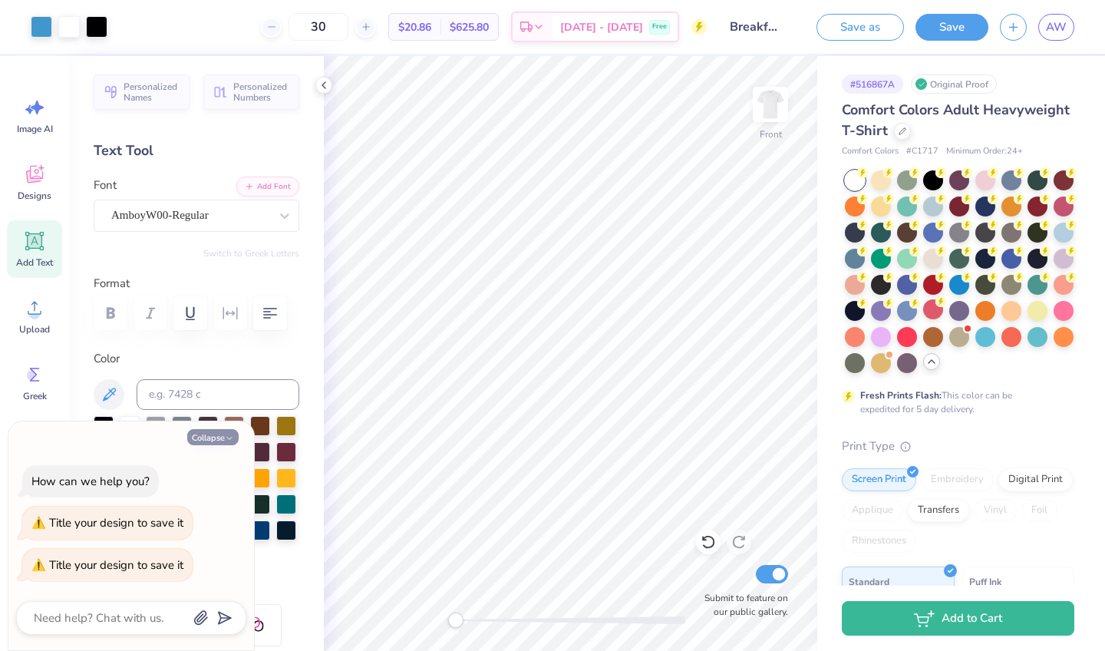
click at [229, 436] on icon "button" at bounding box center [229, 437] width 9 height 9
type textarea "x"
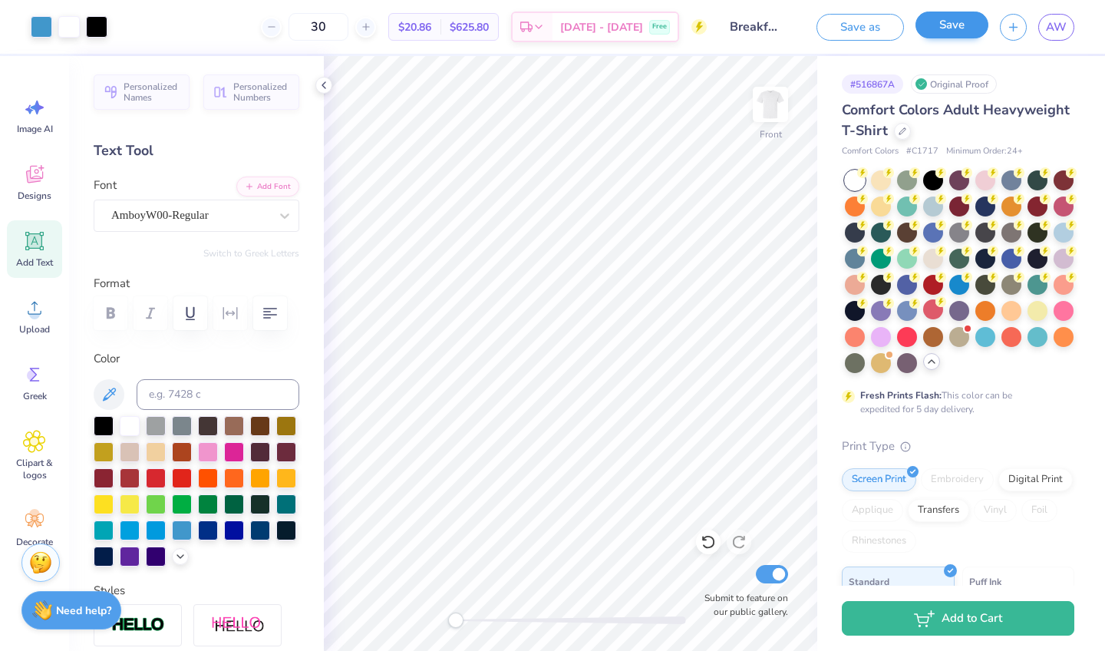
click at [957, 26] on button "Save" at bounding box center [951, 25] width 73 height 27
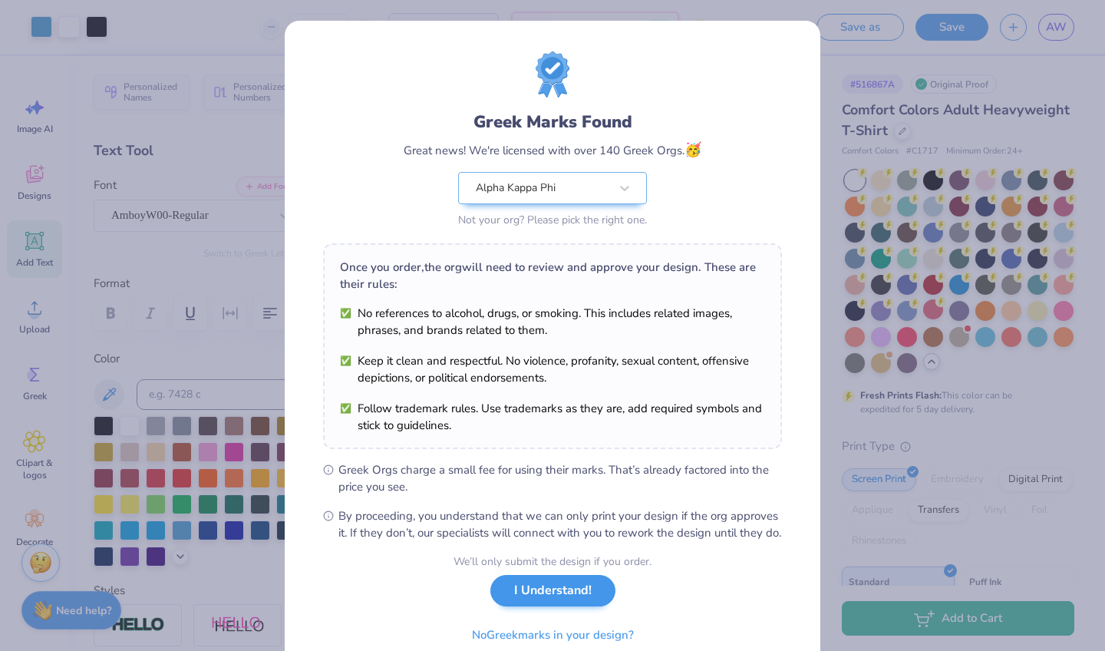
click at [535, 606] on button "I Understand!" at bounding box center [552, 590] width 125 height 31
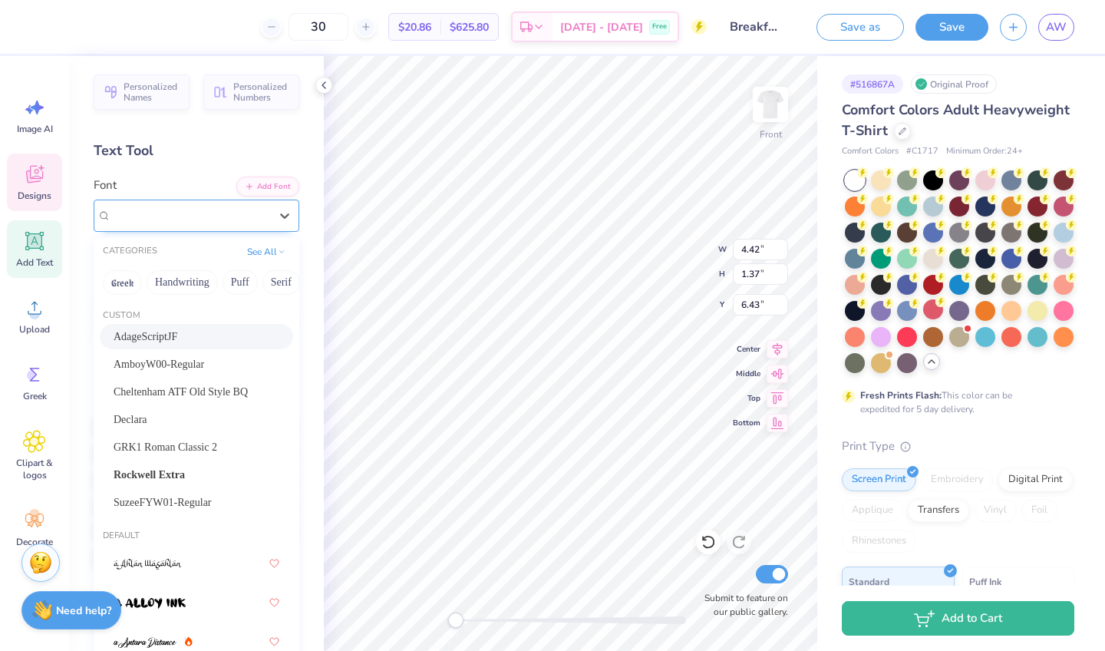
click at [203, 213] on div "AdageScriptJF" at bounding box center [190, 215] width 161 height 24
click at [204, 366] on span "AmboyW00-Regular" at bounding box center [159, 364] width 91 height 16
click at [281, 225] on div at bounding box center [285, 216] width 28 height 28
click at [226, 367] on div "AmboyW00-Regular" at bounding box center [197, 364] width 166 height 16
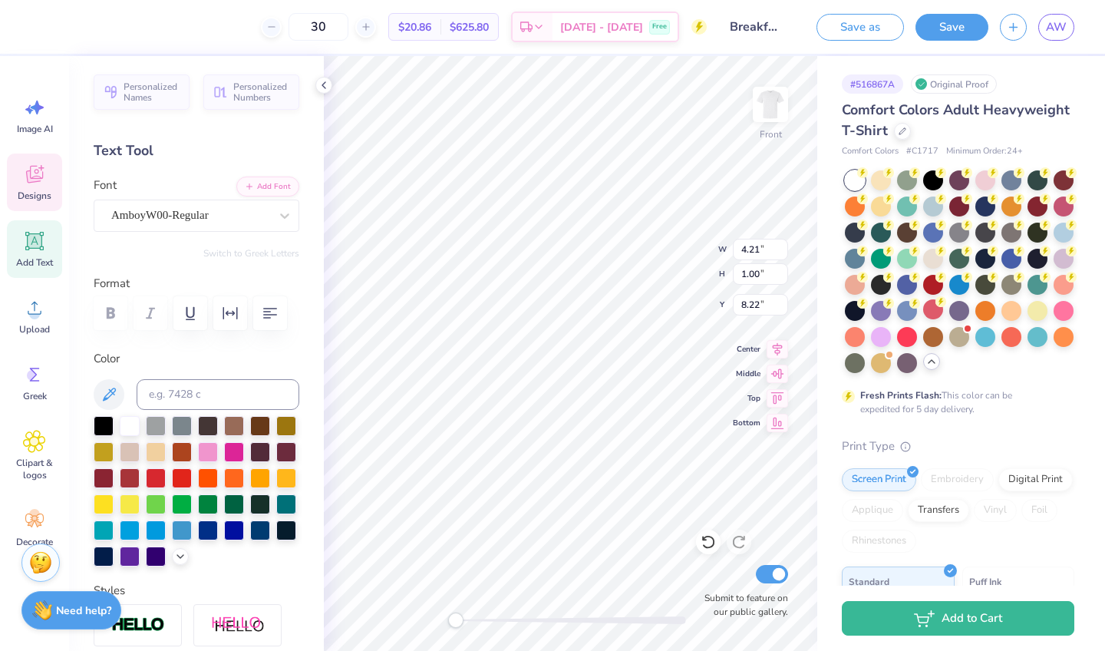
type input "0.56"
type input "0.79"
type input "7.60"
click at [208, 216] on div "AdageScriptJF" at bounding box center [190, 215] width 161 height 24
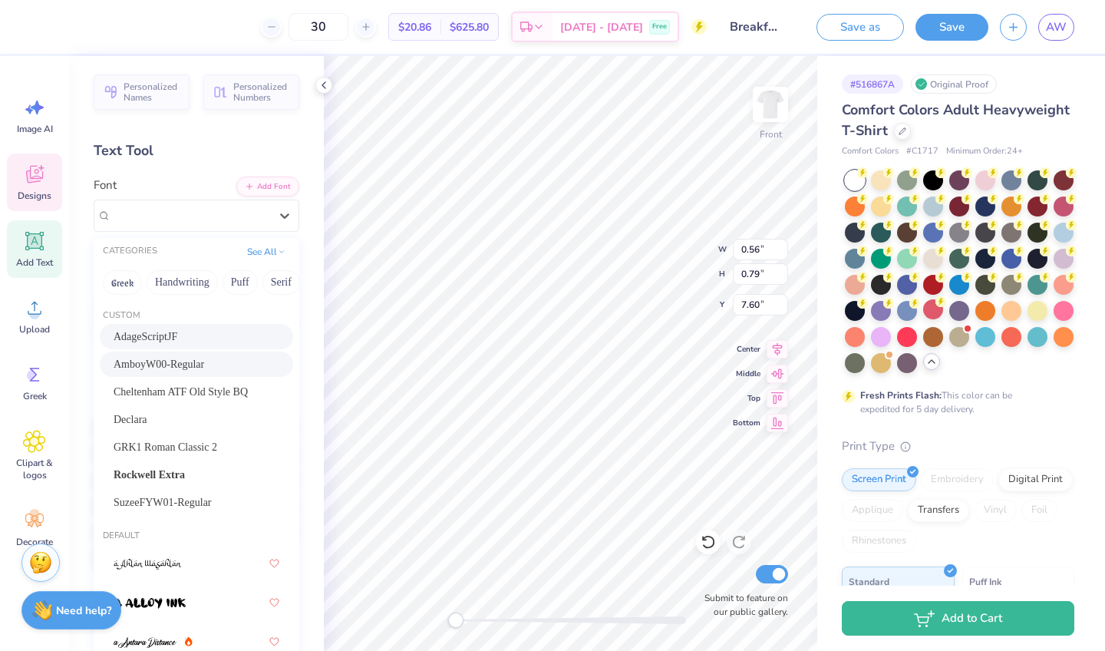
click at [180, 367] on span "AmboyW00-Regular" at bounding box center [159, 364] width 91 height 16
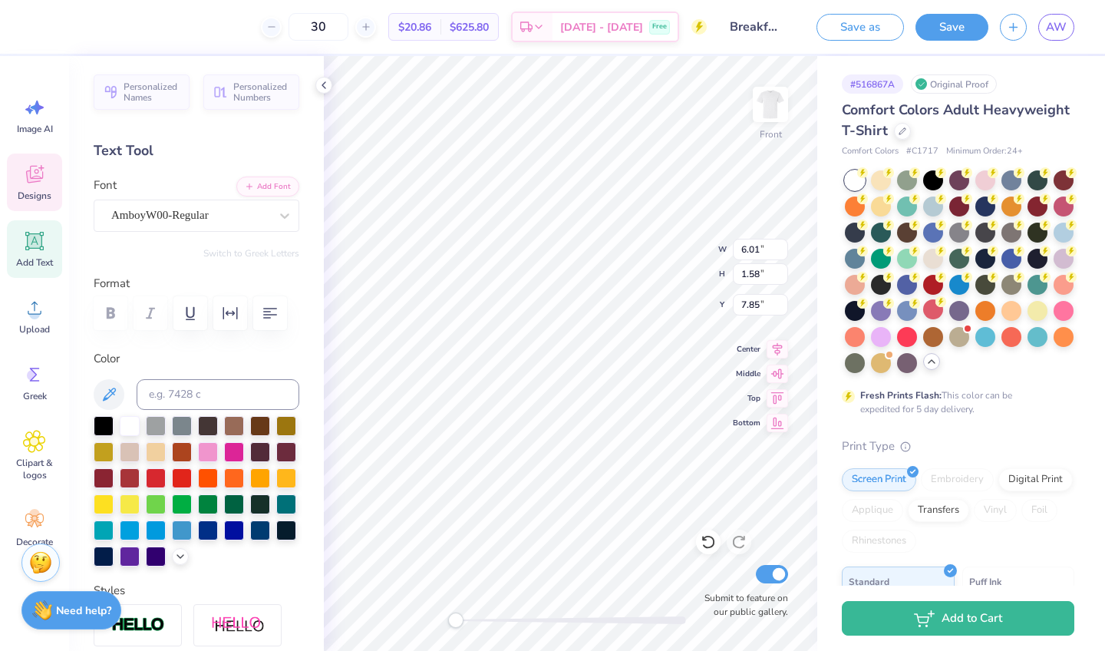
type input "0.87"
type input "0.66"
type input "7.66"
type input "3.84"
type input "1.01"
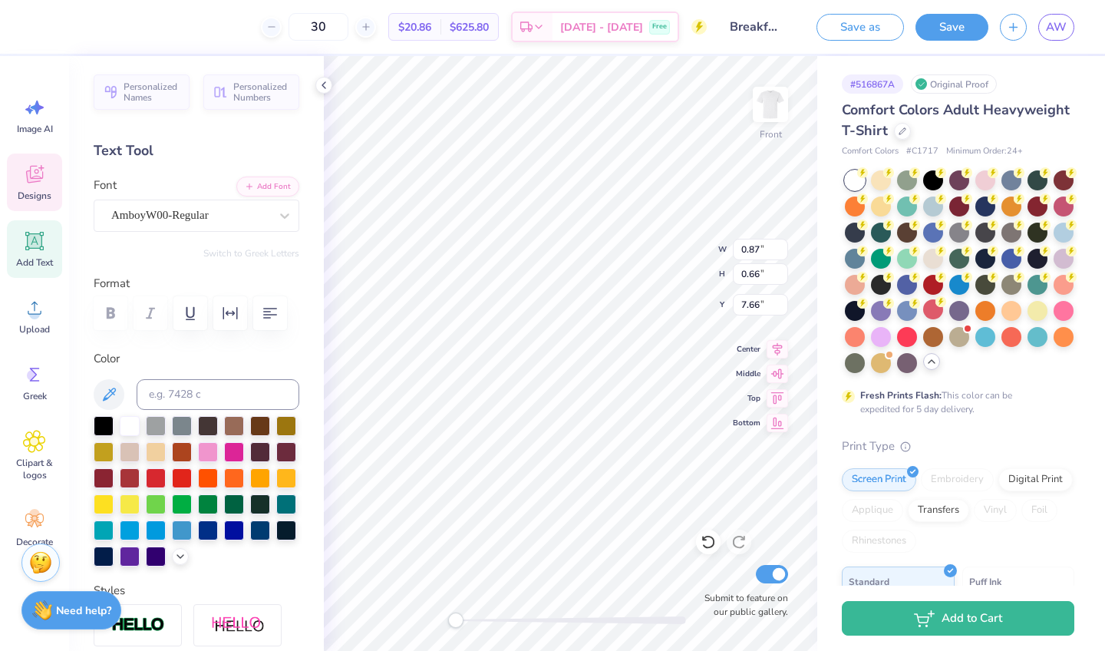
type input "8.11"
type input "3.98"
type input "0.98"
type input "6.19"
type input "0.65"
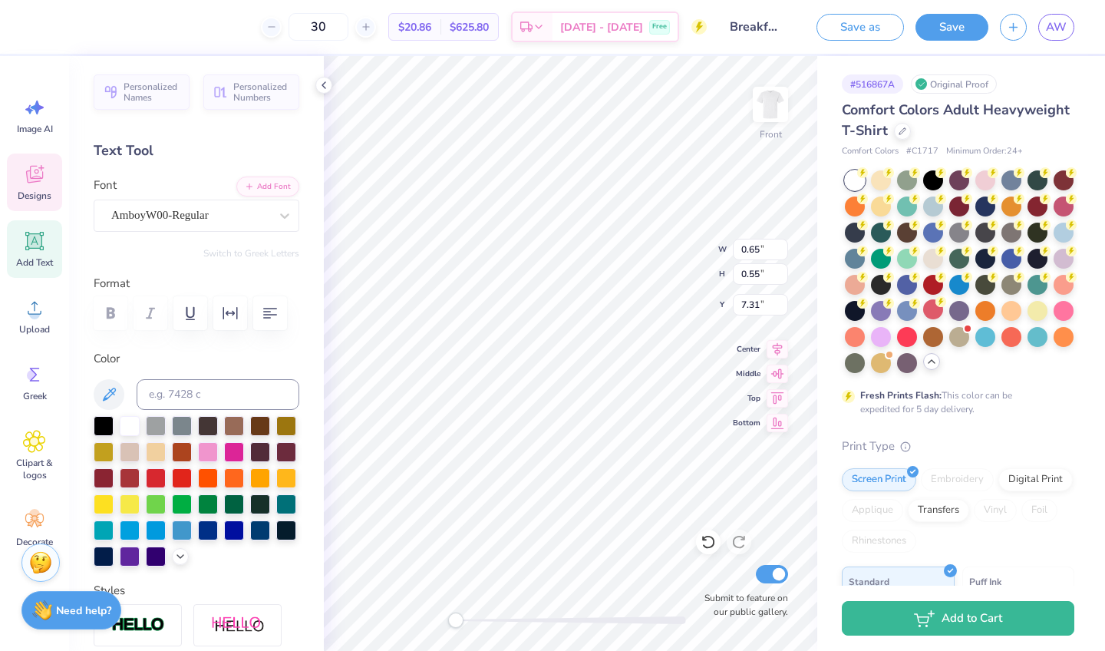
type input "0.55"
type input "7.31"
type input "3.79"
type input "1.11"
type input "6.13"
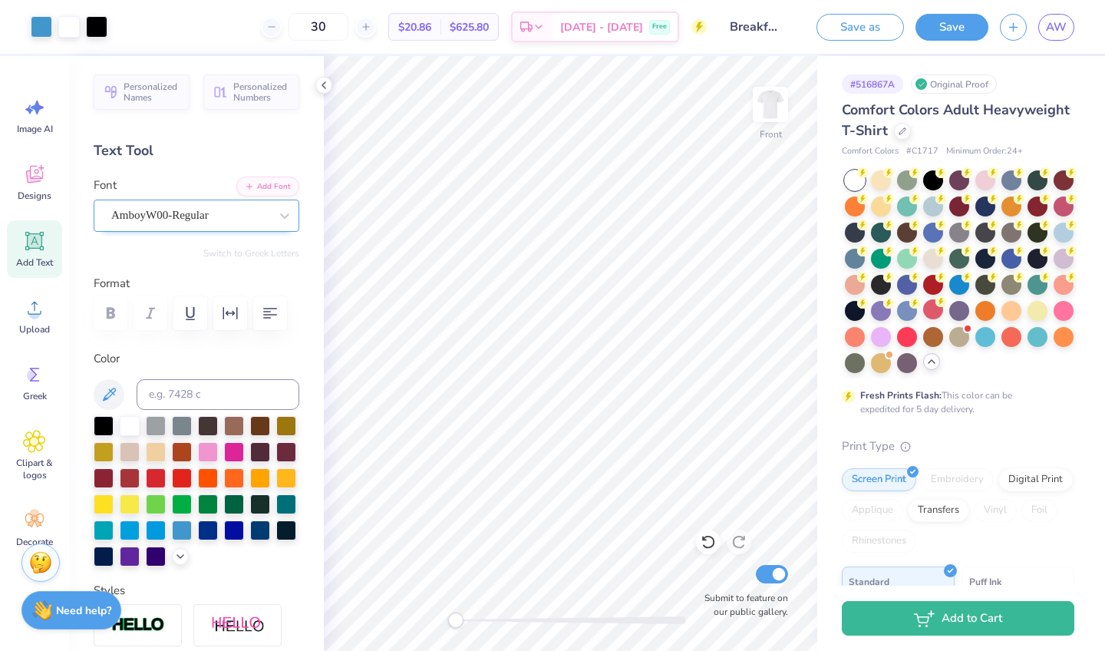
click at [228, 227] on div "AmboyW00-Regular" at bounding box center [197, 215] width 206 height 32
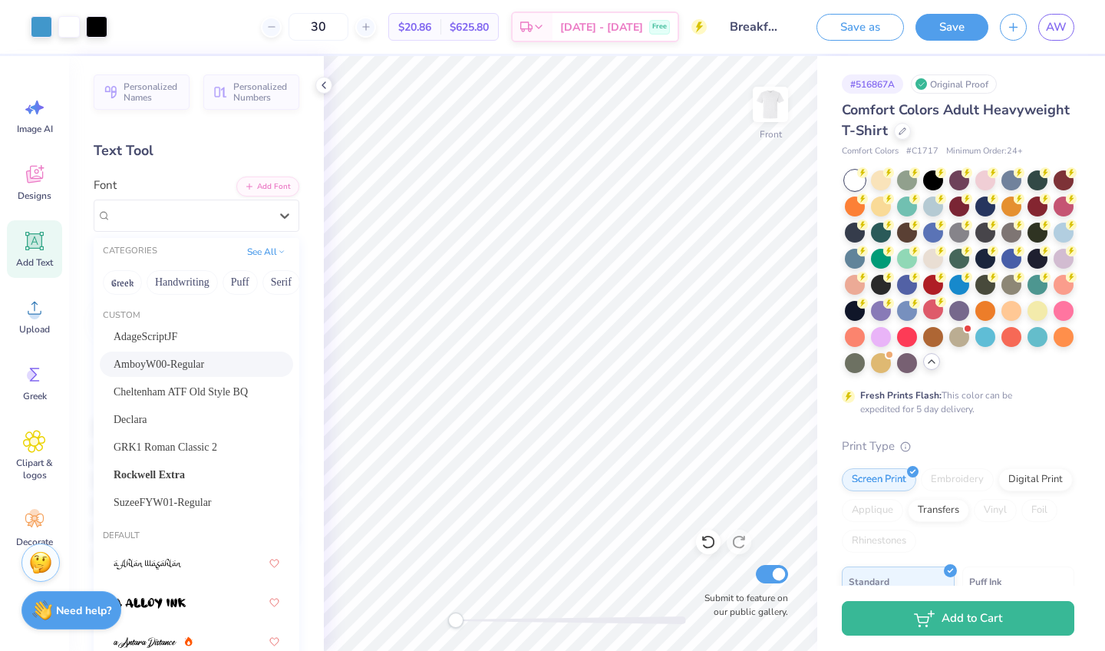
click at [189, 363] on span "AmboyW00-Regular" at bounding box center [159, 364] width 91 height 16
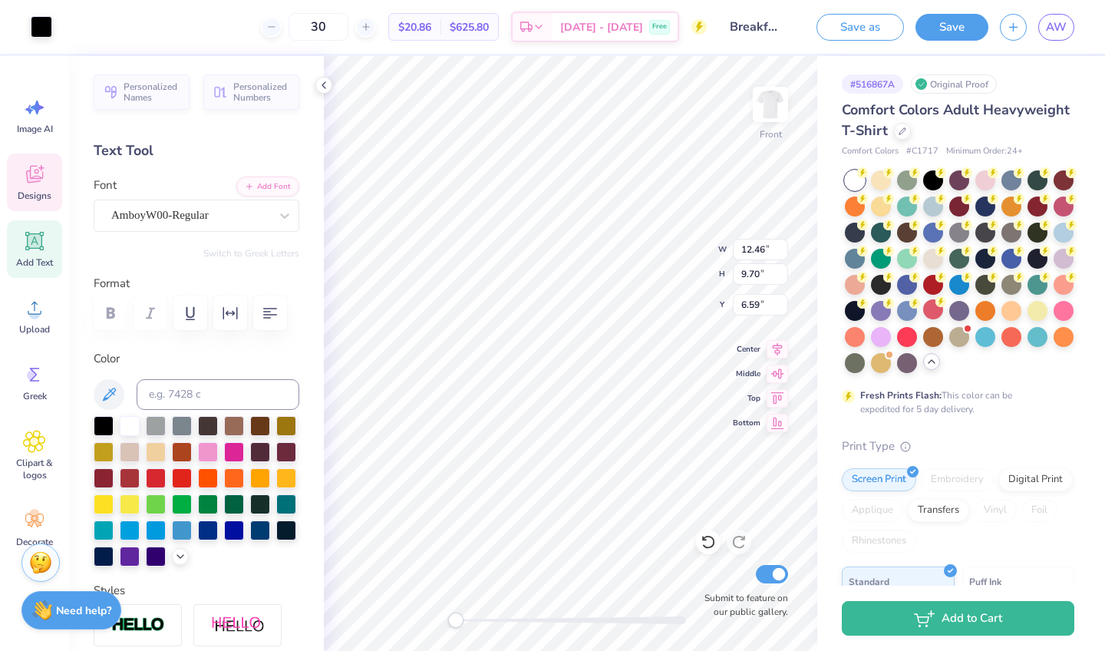
click at [47, 260] on span "Add Text" at bounding box center [34, 262] width 37 height 12
type input "5.69"
type input "1.65"
type input "12.93"
click at [47, 230] on div "Add Text" at bounding box center [34, 249] width 55 height 58
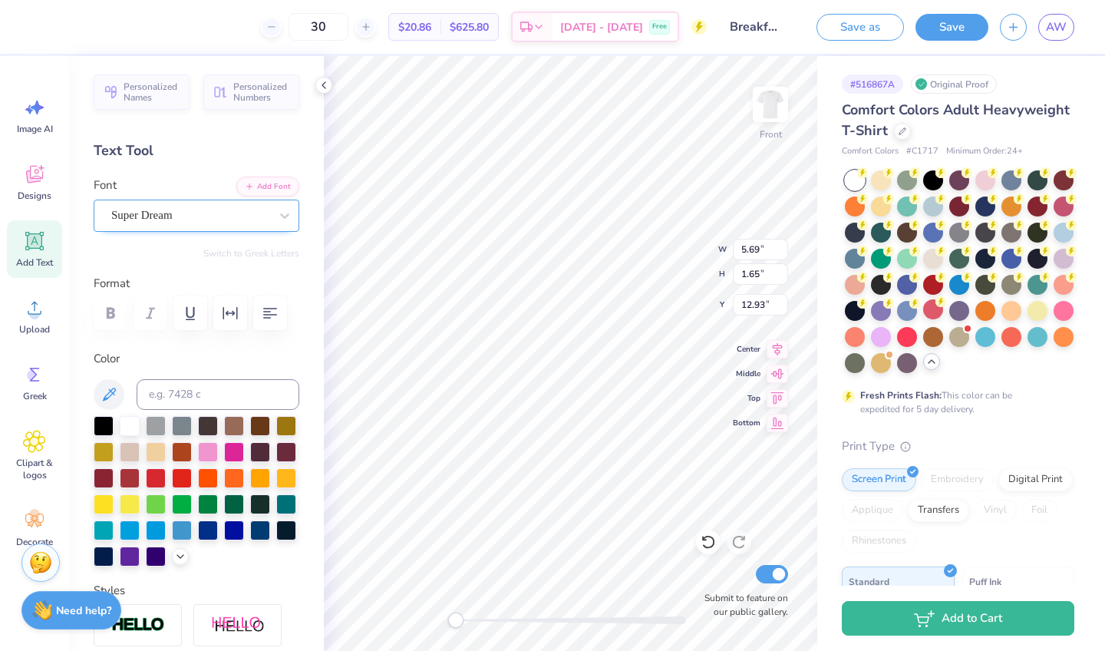
type textarea "2025"
click at [200, 213] on div "Super Dream" at bounding box center [190, 215] width 161 height 24
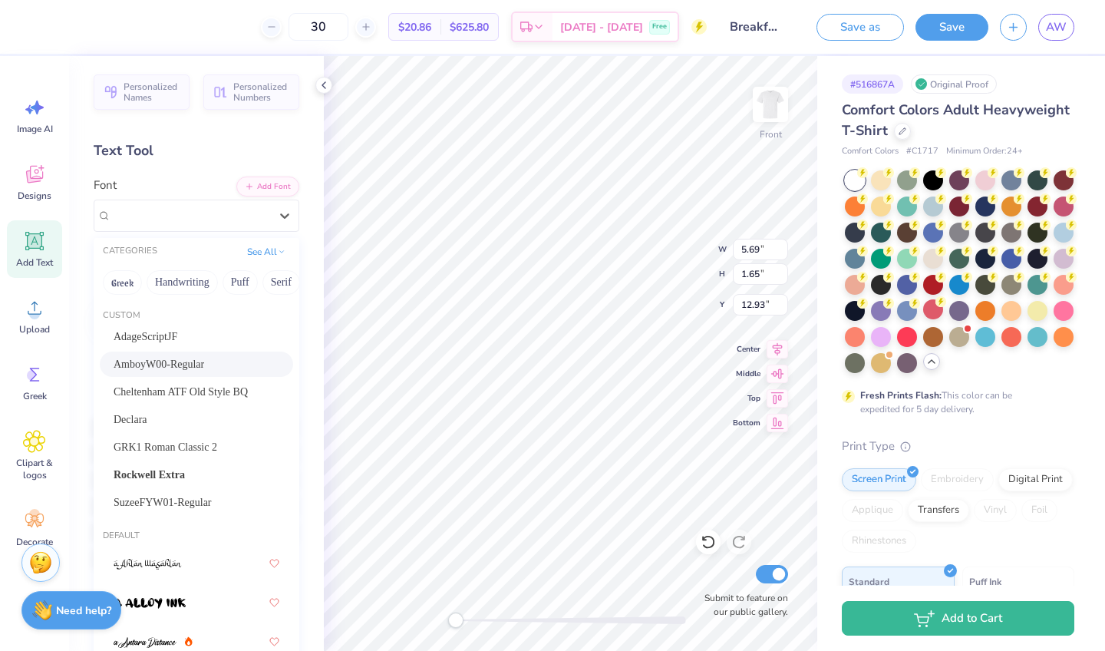
click at [170, 367] on span "AmboyW00-Regular" at bounding box center [159, 364] width 91 height 16
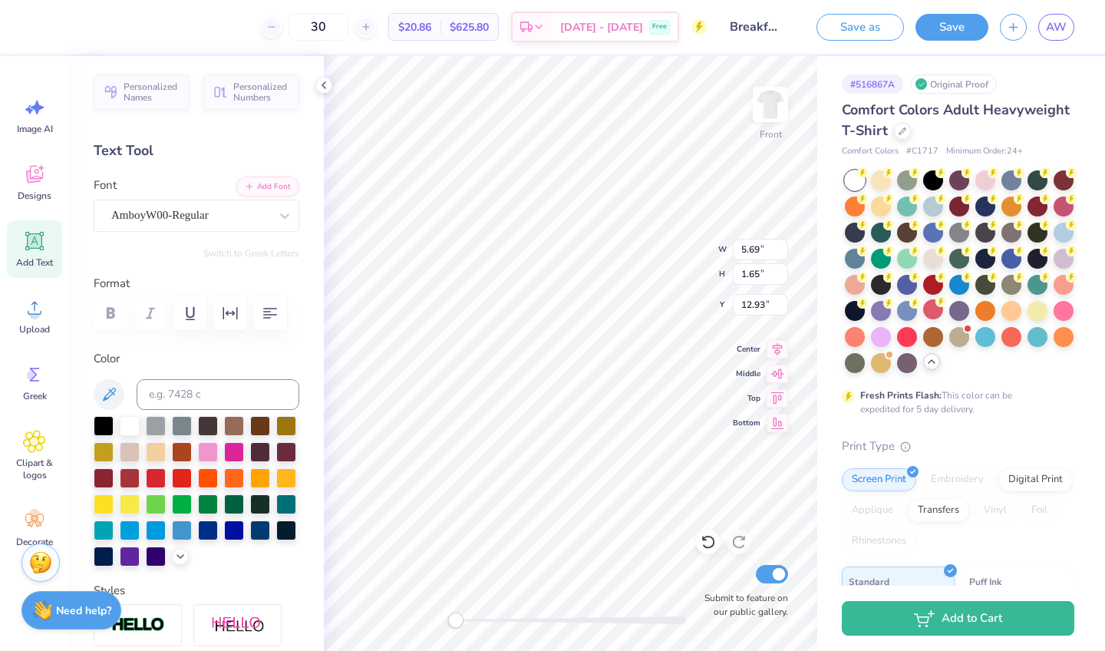
click at [91, 435] on div "Personalized Names Personalized Numbers Text Tool Add Font Font AmboyW00-Regula…" at bounding box center [196, 353] width 255 height 595
click at [94, 432] on div at bounding box center [104, 424] width 20 height 20
type input "12.46"
type input "9.70"
type input "6.59"
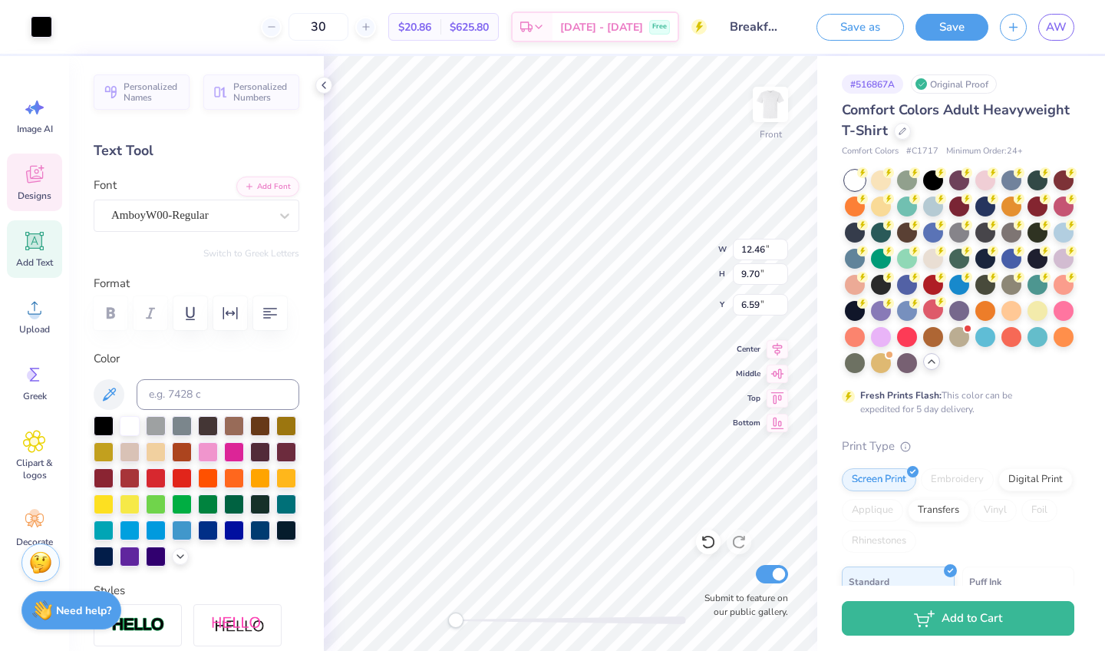
type input "5.22"
type input "1.88"
type input "12.81"
click at [292, 524] on div at bounding box center [286, 529] width 20 height 20
click at [776, 357] on div "Front W 12.46 H 9.70 Y 6.59 Center Middle Top Bottom Submit to feature on our p…" at bounding box center [570, 353] width 493 height 595
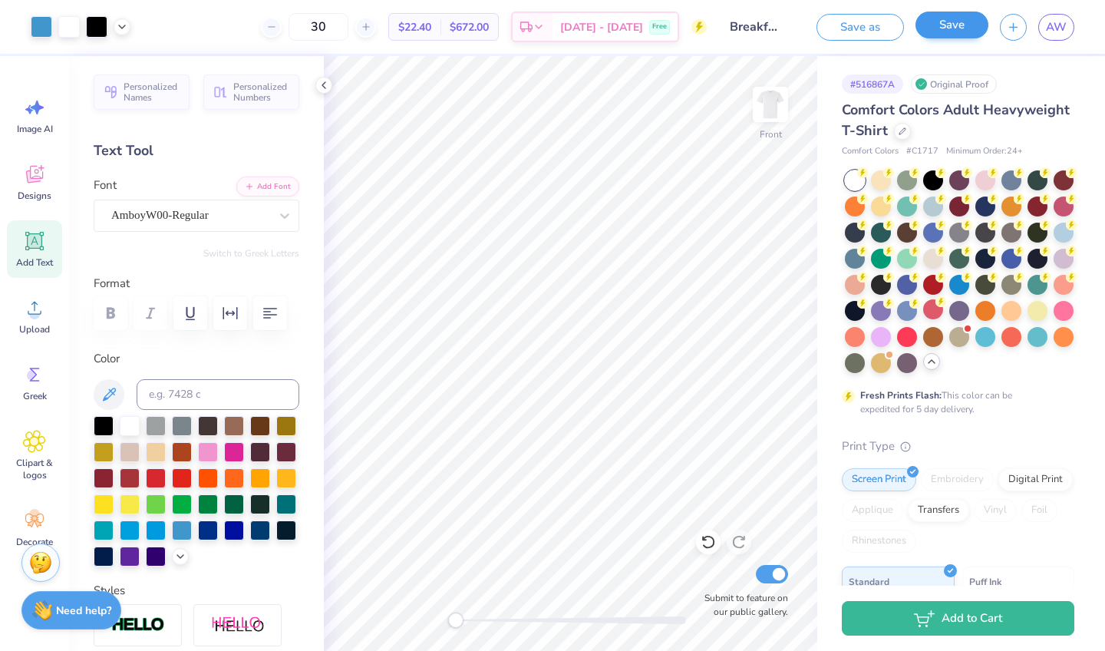
click at [957, 21] on button "Save" at bounding box center [951, 25] width 73 height 27
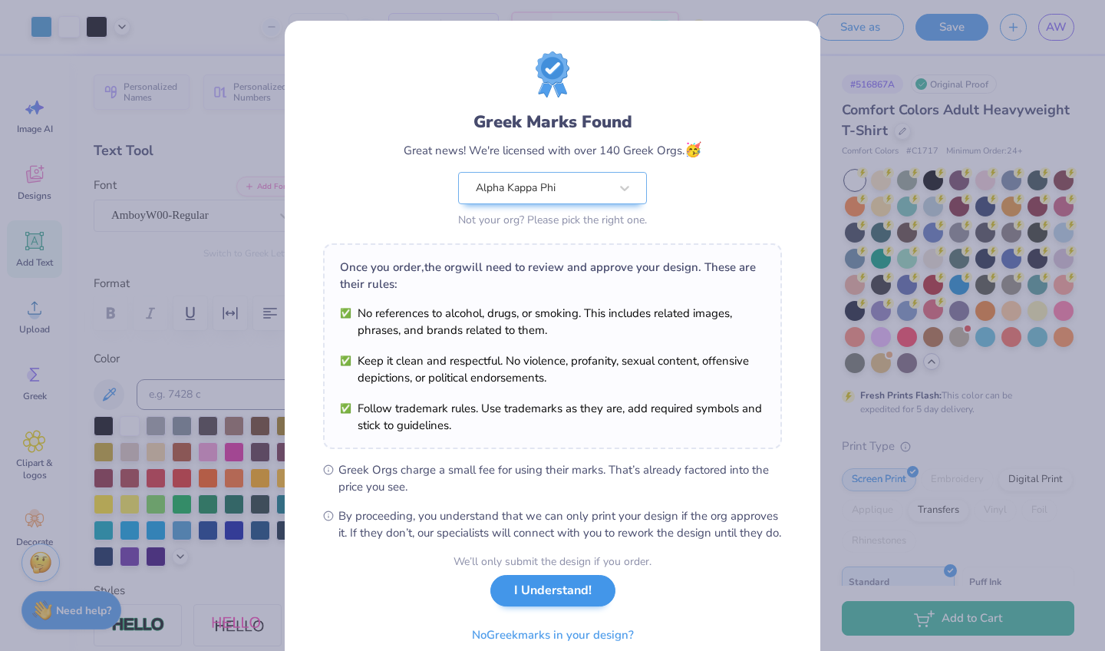
click at [573, 603] on button "I Understand!" at bounding box center [552, 590] width 125 height 31
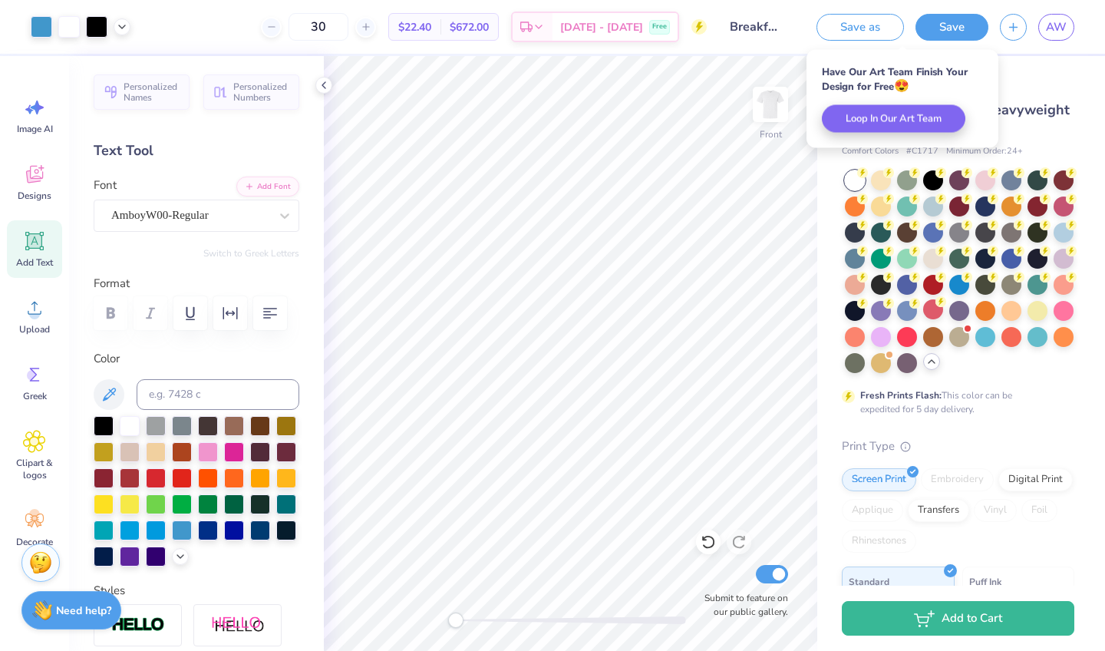
click at [1018, 42] on div "Save as Save AW" at bounding box center [955, 27] width 300 height 54
click at [1014, 31] on icon "button" at bounding box center [1013, 24] width 13 height 13
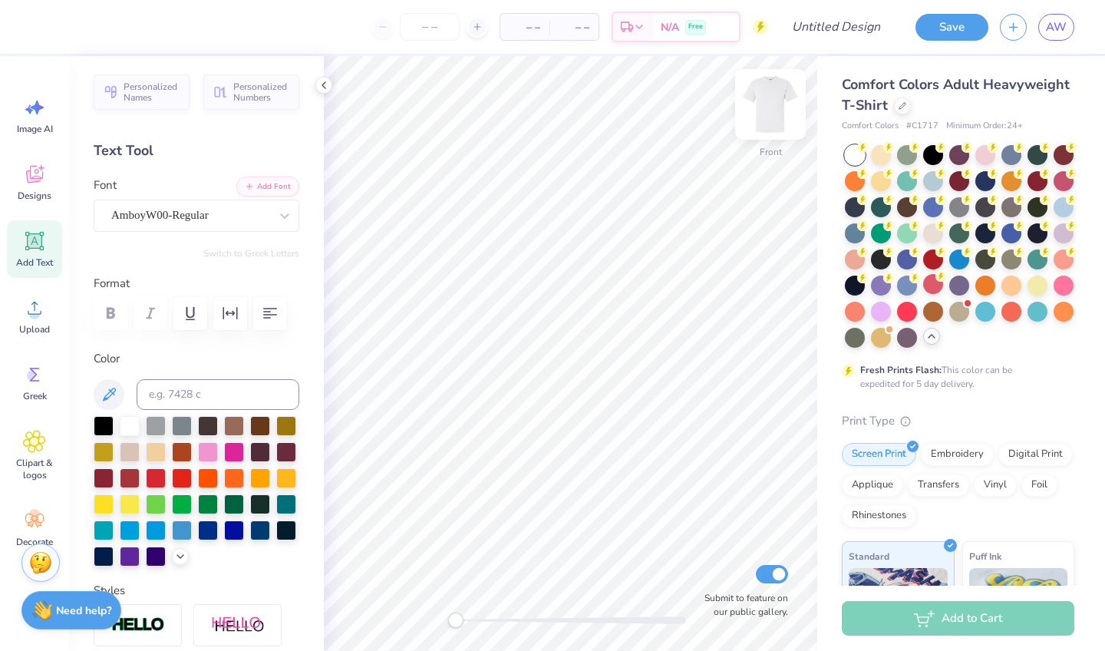
click at [773, 110] on img at bounding box center [770, 104] width 61 height 61
click at [41, 193] on span "Designs" at bounding box center [35, 195] width 34 height 12
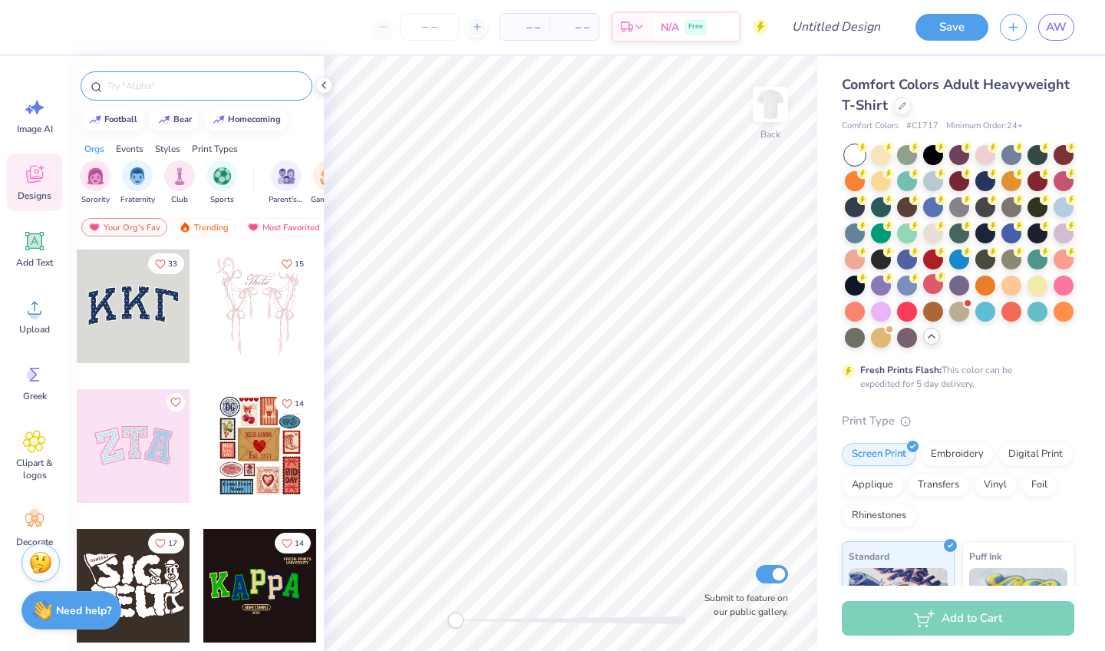
click at [210, 96] on div at bounding box center [197, 85] width 232 height 29
click at [212, 87] on input "text" at bounding box center [204, 85] width 196 height 15
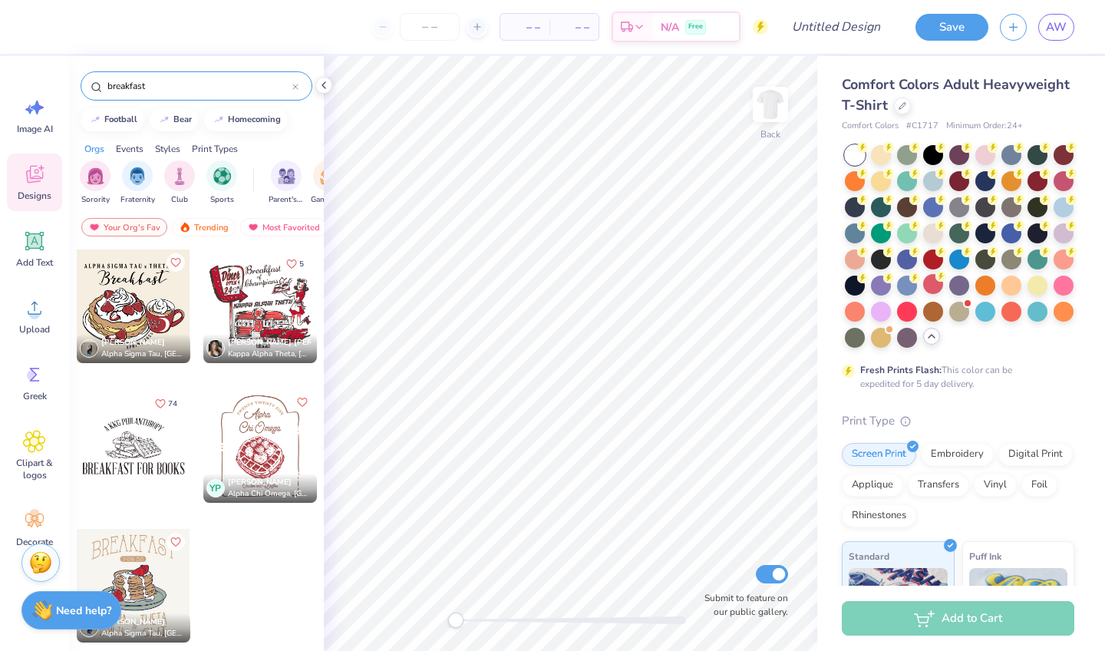
type input "breakfast"
click at [229, 569] on div at bounding box center [260, 597] width 115 height 139
click at [297, 92] on div at bounding box center [295, 86] width 6 height 14
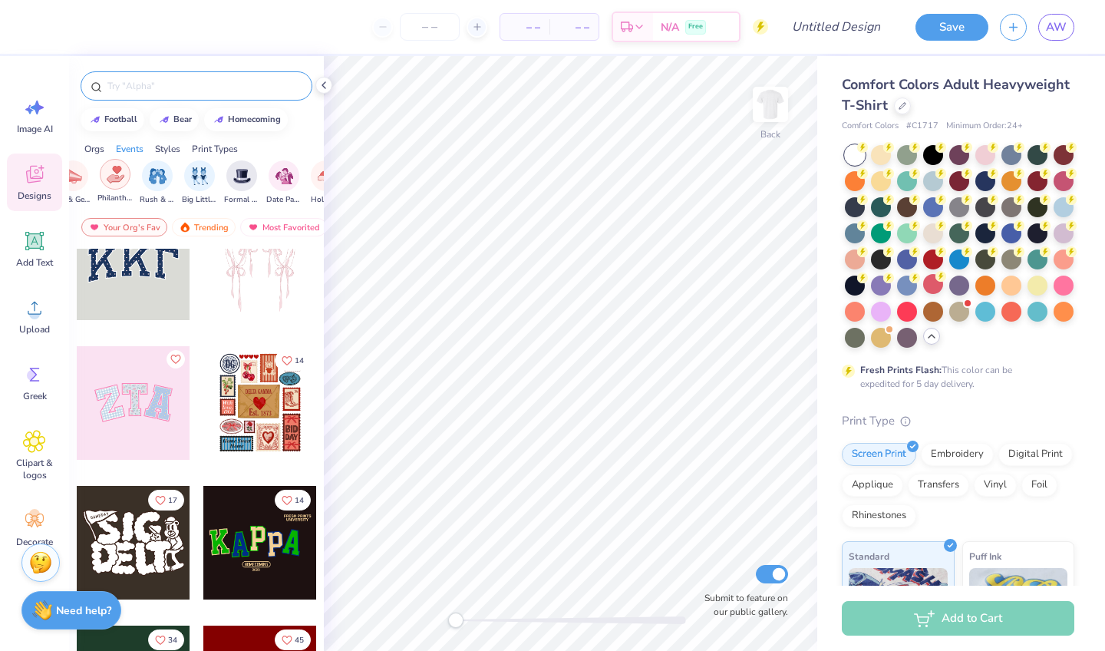
scroll to position [0, 298]
click at [150, 174] on img "filter for Rush & Bid" at bounding box center [157, 175] width 18 height 18
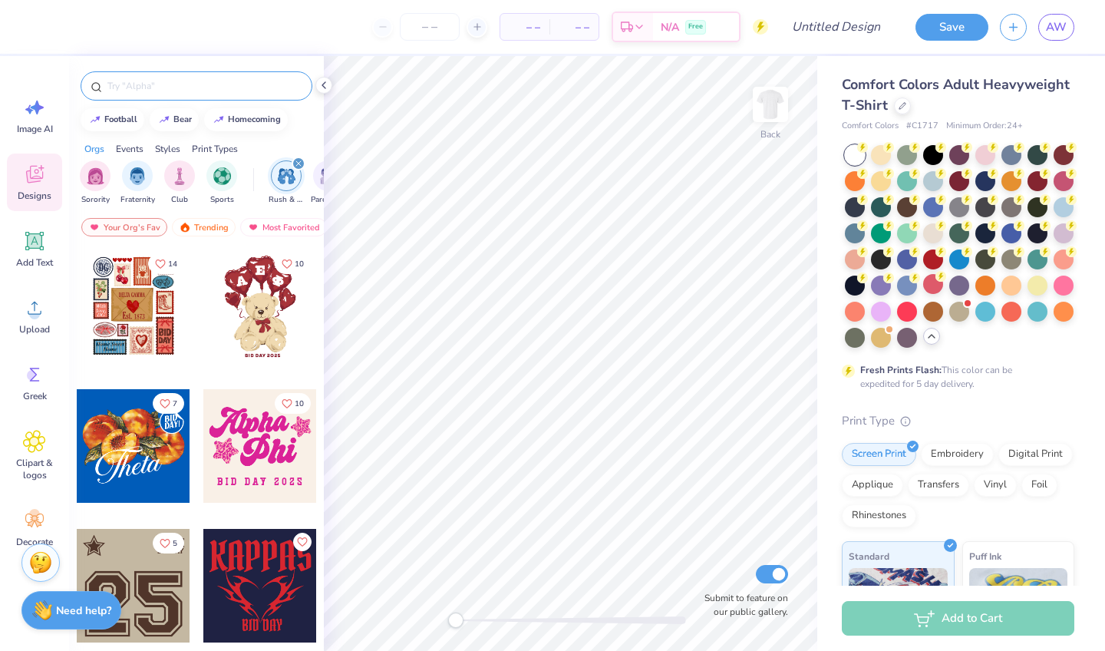
scroll to position [0, 0]
click at [300, 161] on icon "filter for Rush & Bid" at bounding box center [298, 163] width 6 height 6
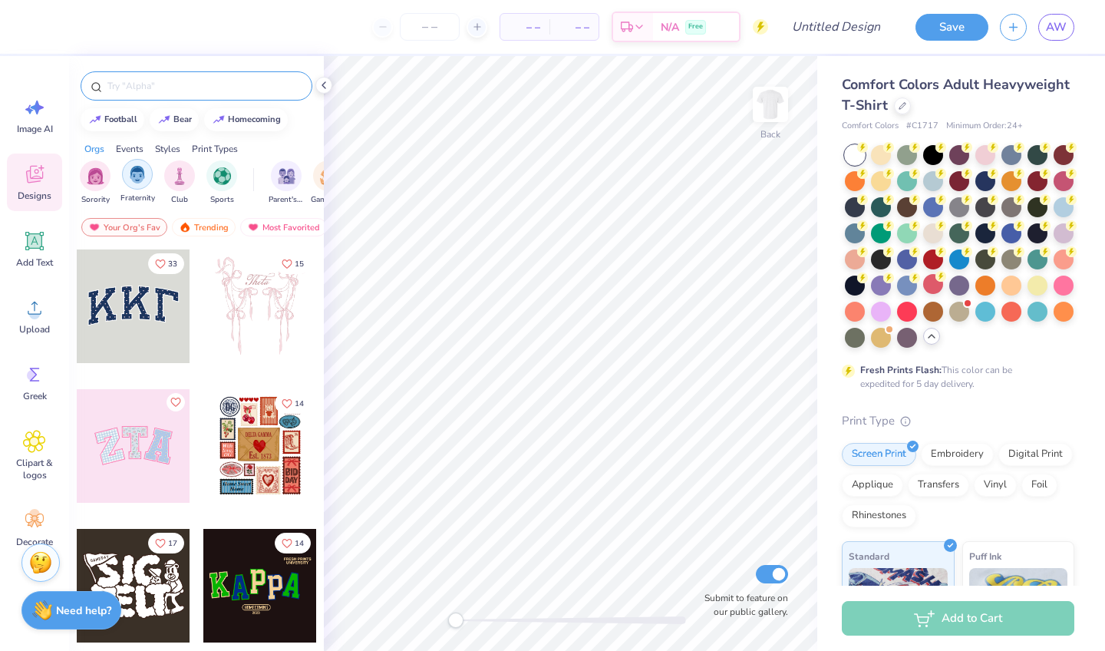
click at [144, 168] on img "filter for Fraternity" at bounding box center [137, 175] width 17 height 18
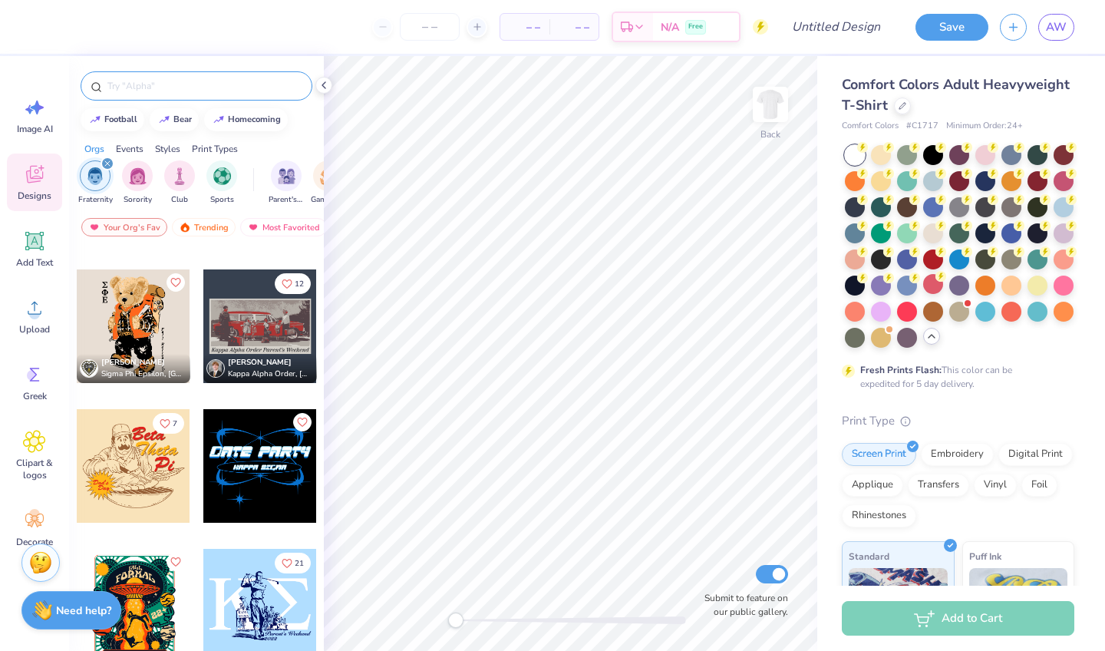
scroll to position [3154, 0]
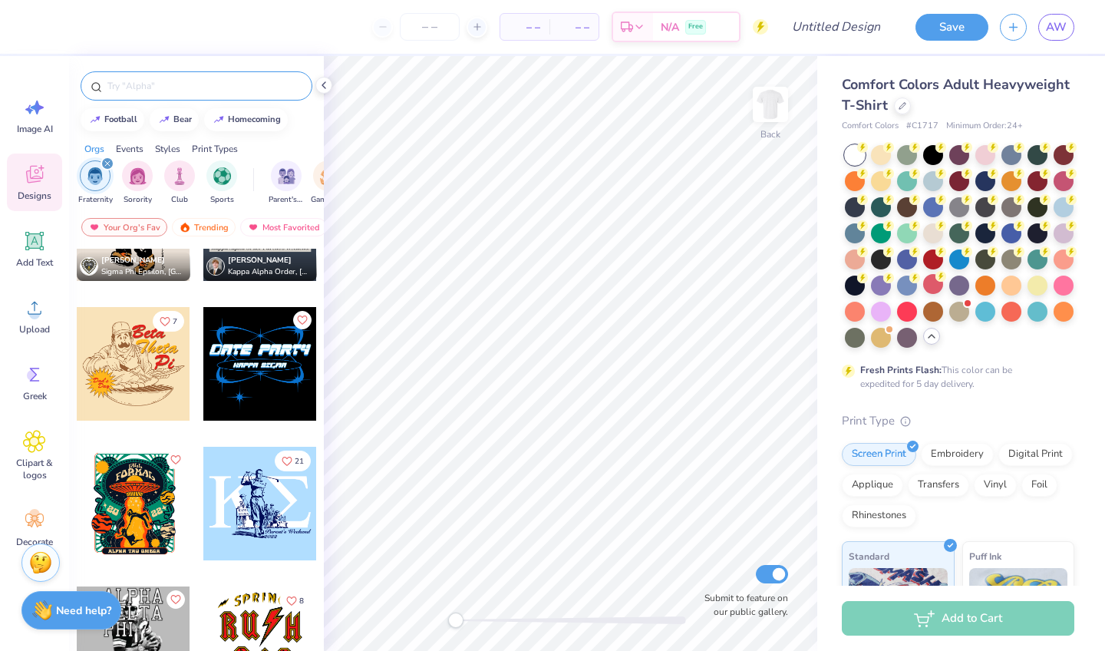
click at [210, 97] on div at bounding box center [197, 85] width 232 height 29
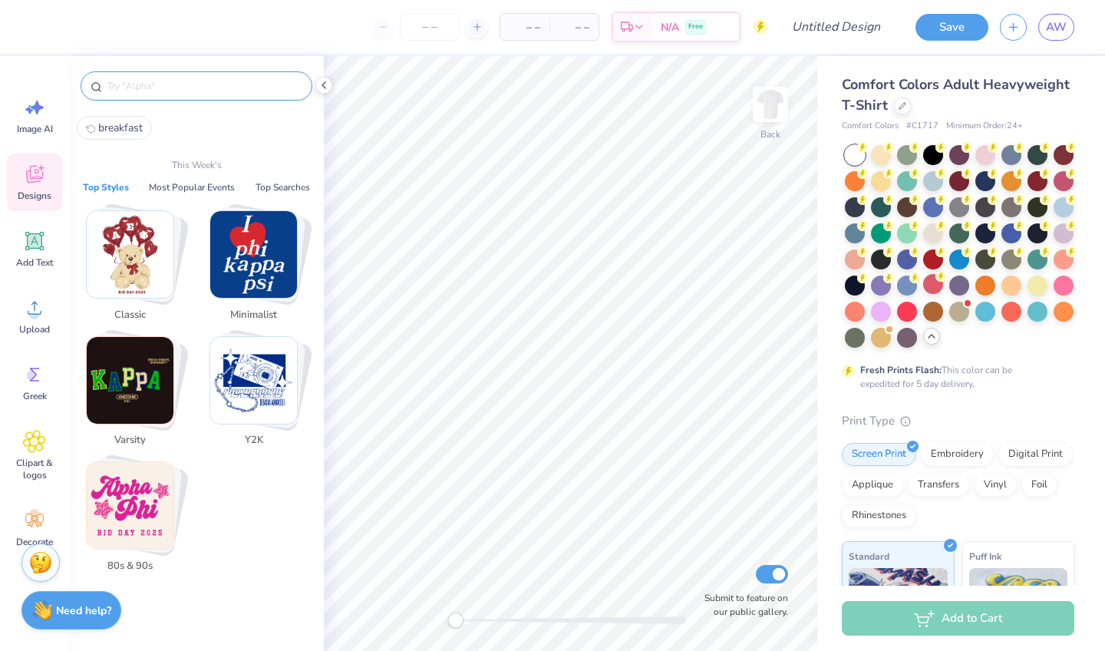
click at [211, 78] on input "text" at bounding box center [204, 85] width 196 height 15
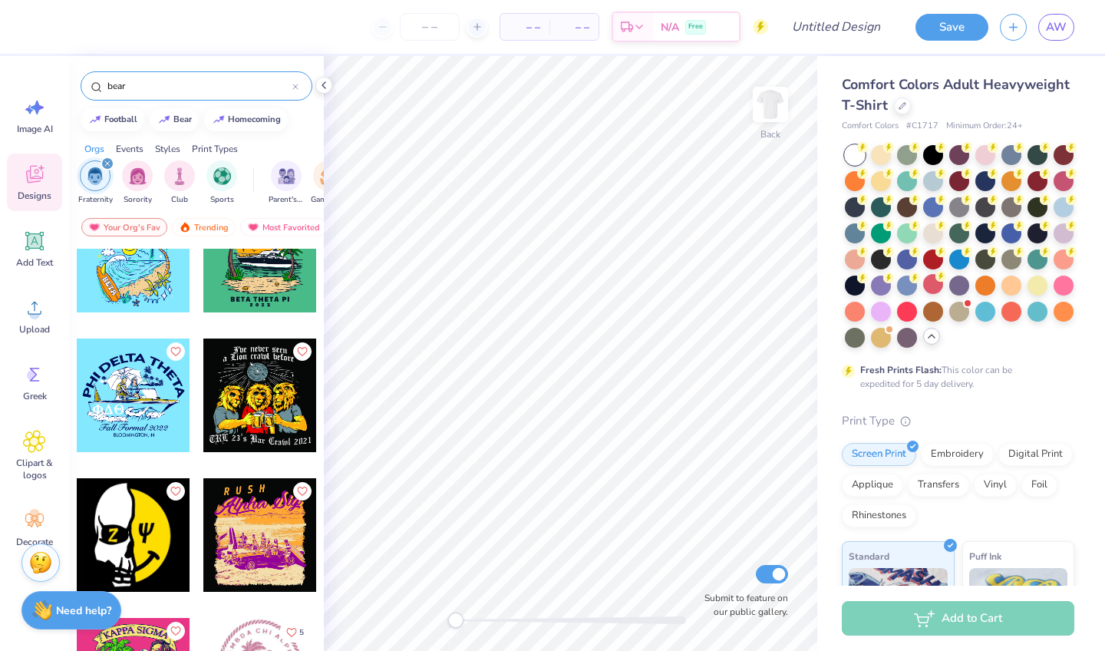
scroll to position [8431, 0]
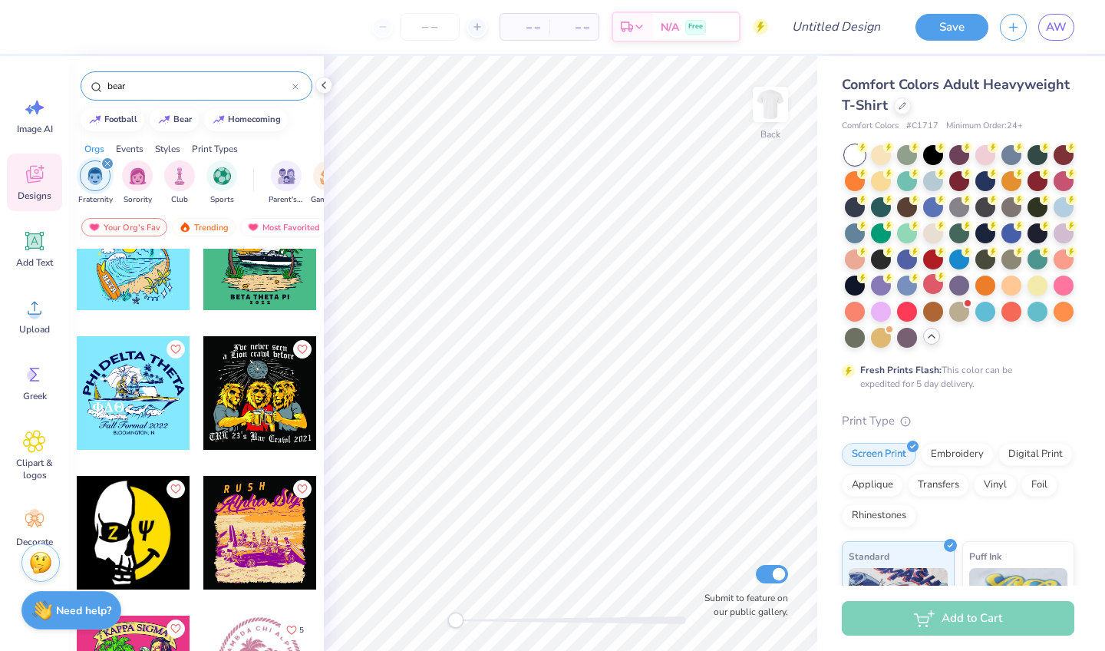
click at [158, 73] on div "bear" at bounding box center [197, 85] width 232 height 29
click at [153, 81] on input "bear" at bounding box center [199, 85] width 186 height 15
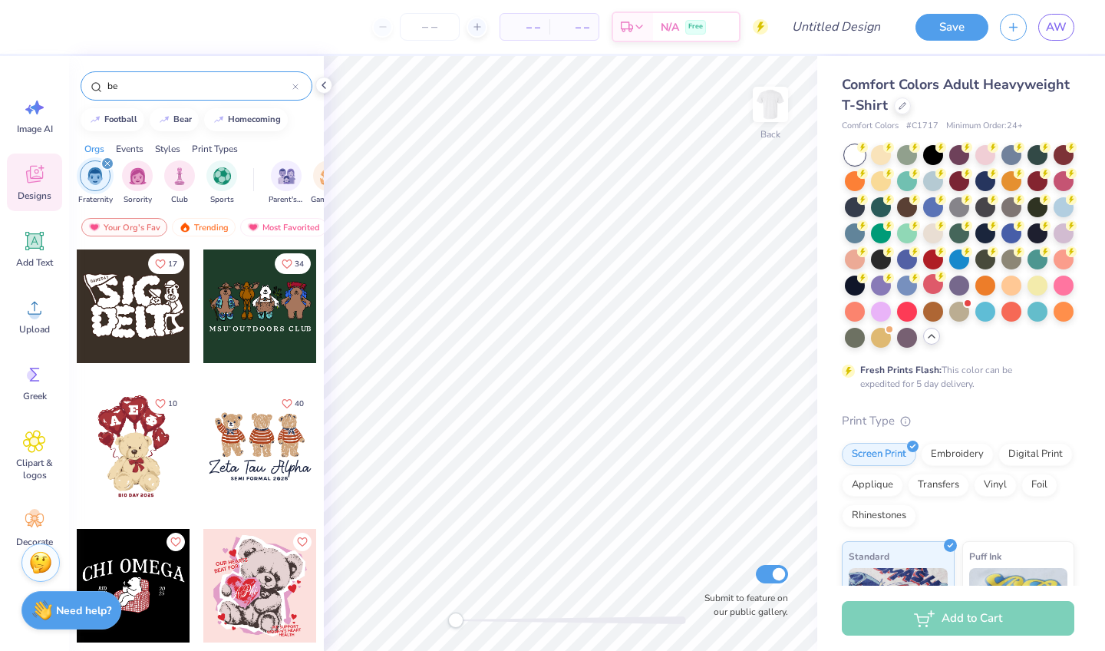
type input "b"
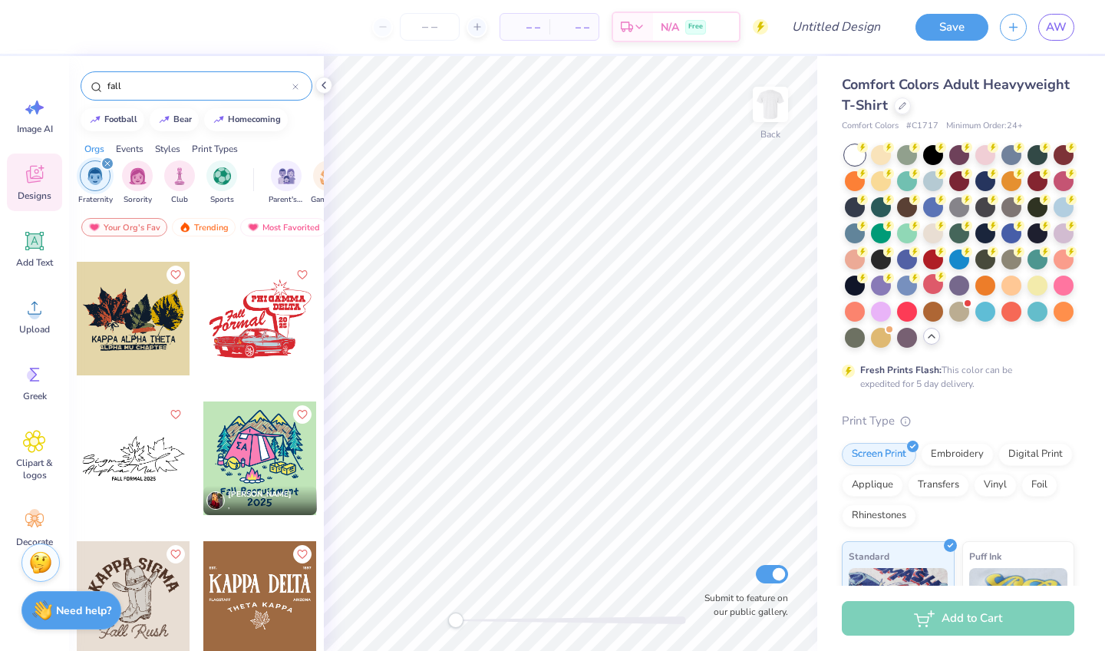
scroll to position [128, 0]
type input "fall"
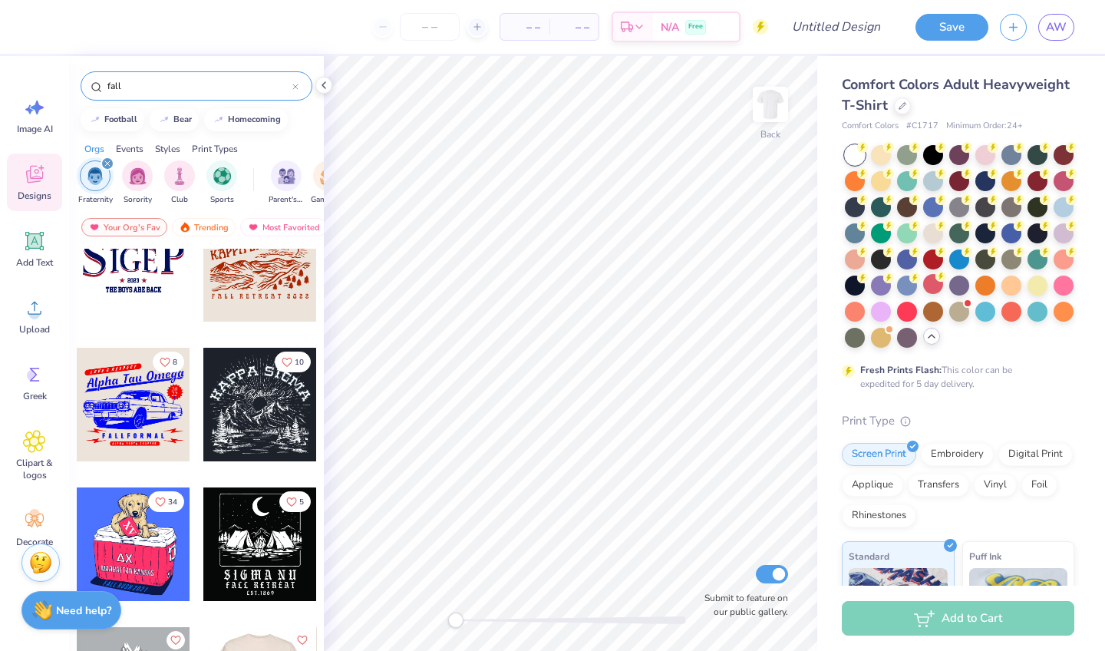
scroll to position [1297, 0]
click at [123, 417] on div at bounding box center [134, 405] width 114 height 114
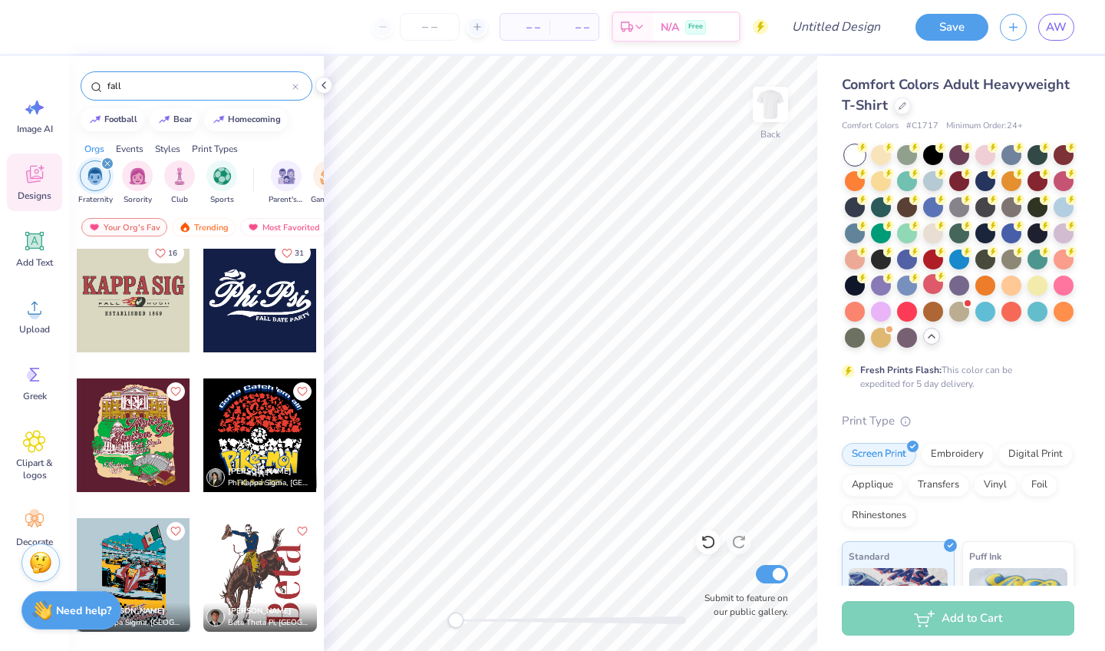
scroll to position [6853, 0]
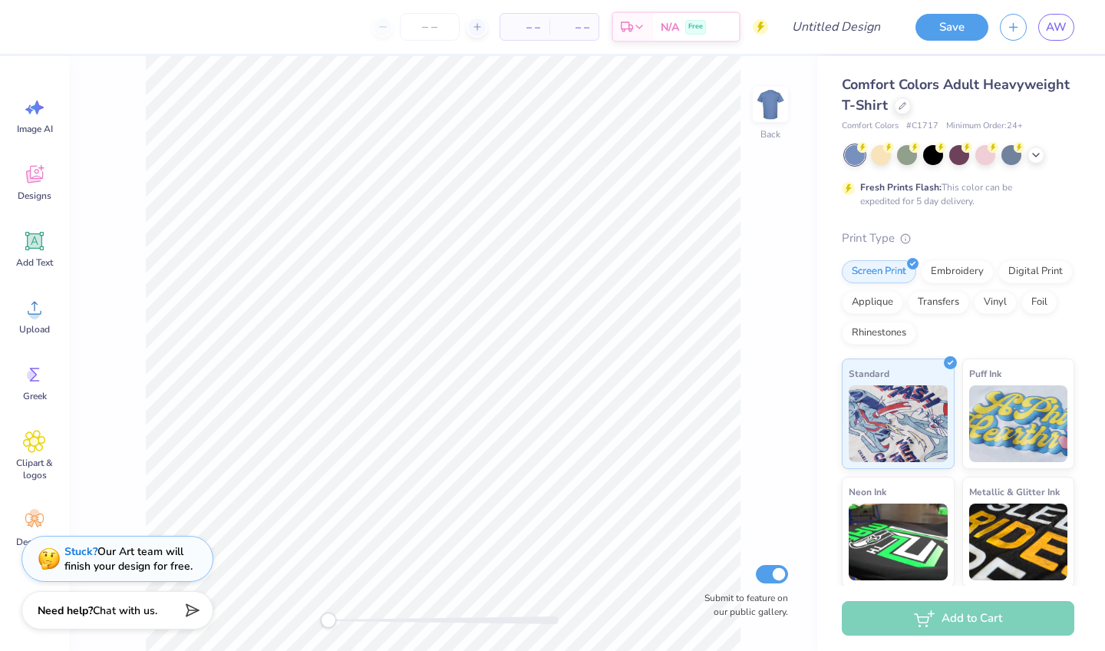
click at [558, 148] on div at bounding box center [959, 155] width 229 height 20
click at [558, 150] on icon at bounding box center [1036, 153] width 12 height 12
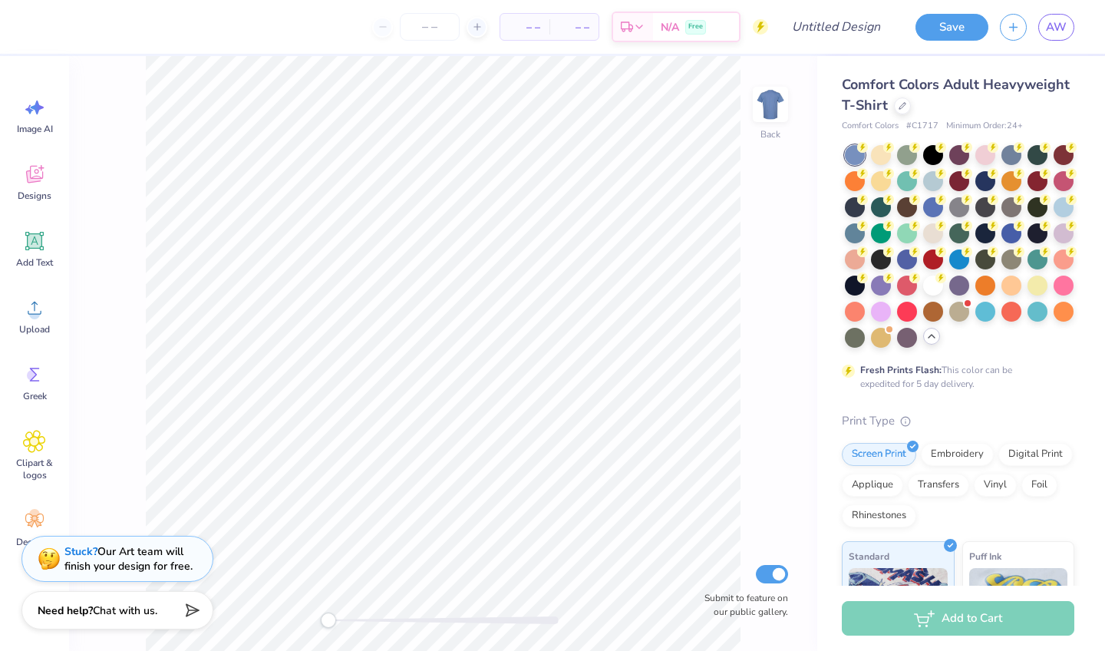
click at [558, 271] on div at bounding box center [959, 246] width 229 height 203
click at [558, 285] on div at bounding box center [933, 284] width 20 height 20
click at [47, 248] on div "Add Text" at bounding box center [34, 249] width 55 height 58
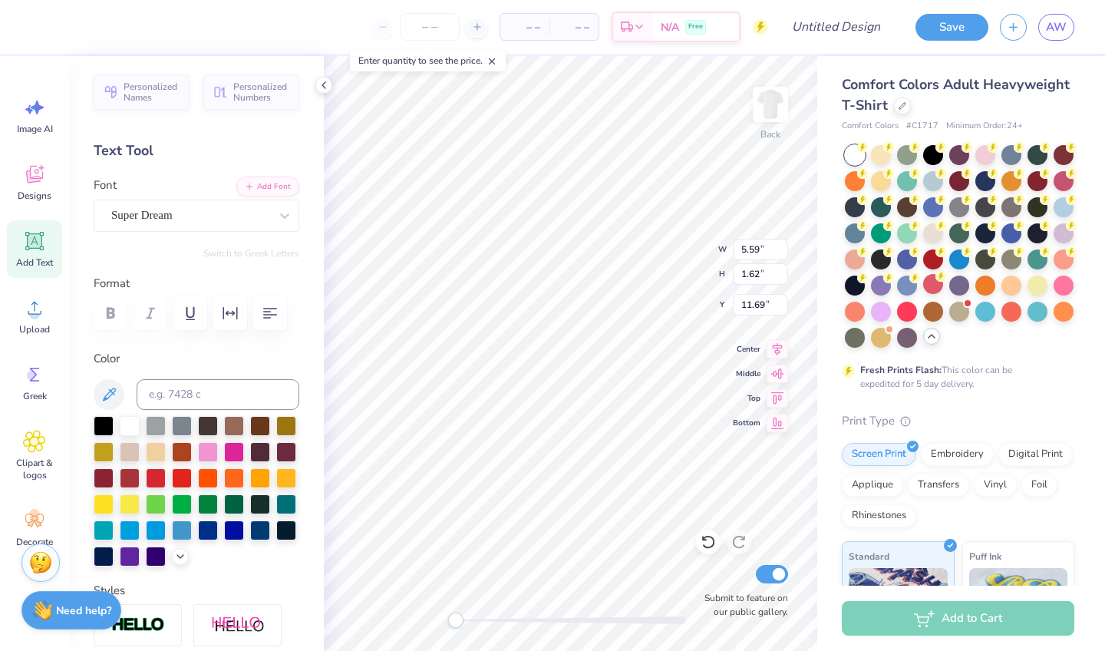
scroll to position [0, 10]
type textarea "Drank to fast dont stand too close"
click at [105, 419] on div at bounding box center [104, 424] width 20 height 20
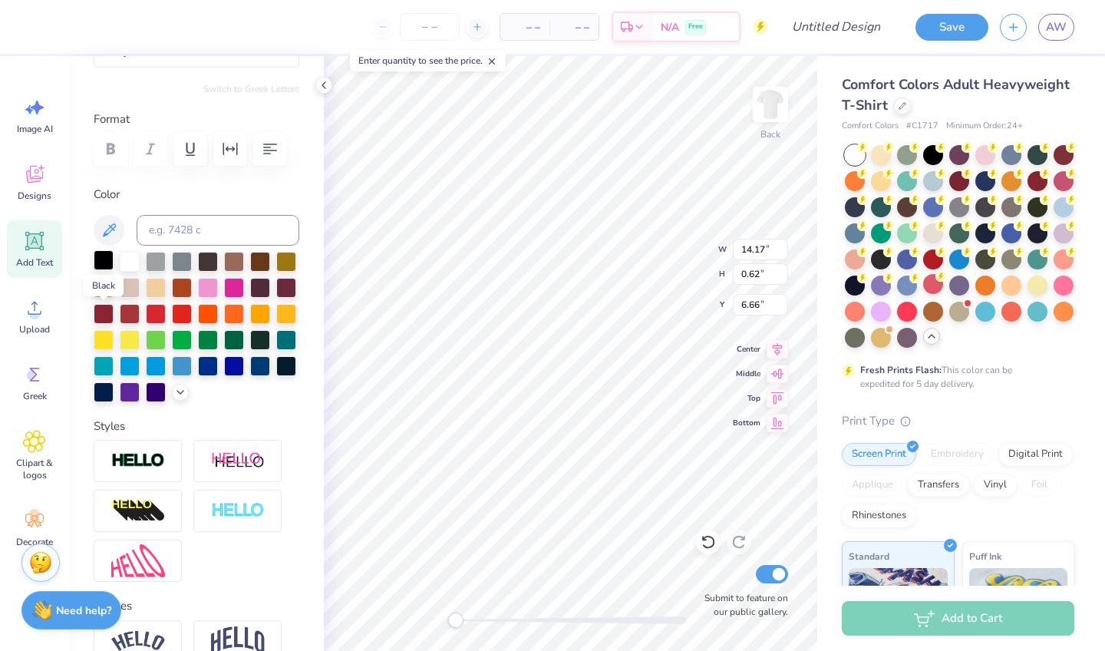
scroll to position [178, 0]
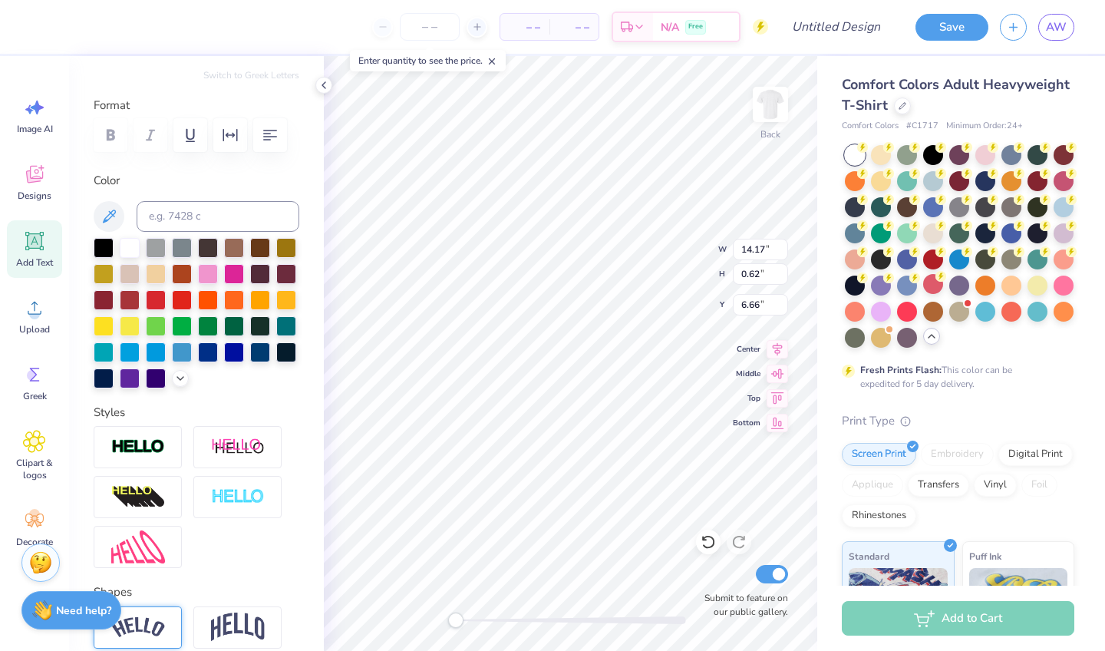
click at [178, 571] on div at bounding box center [138, 627] width 88 height 42
click at [40, 252] on div "Add Text" at bounding box center [34, 249] width 55 height 58
type textarea "h"
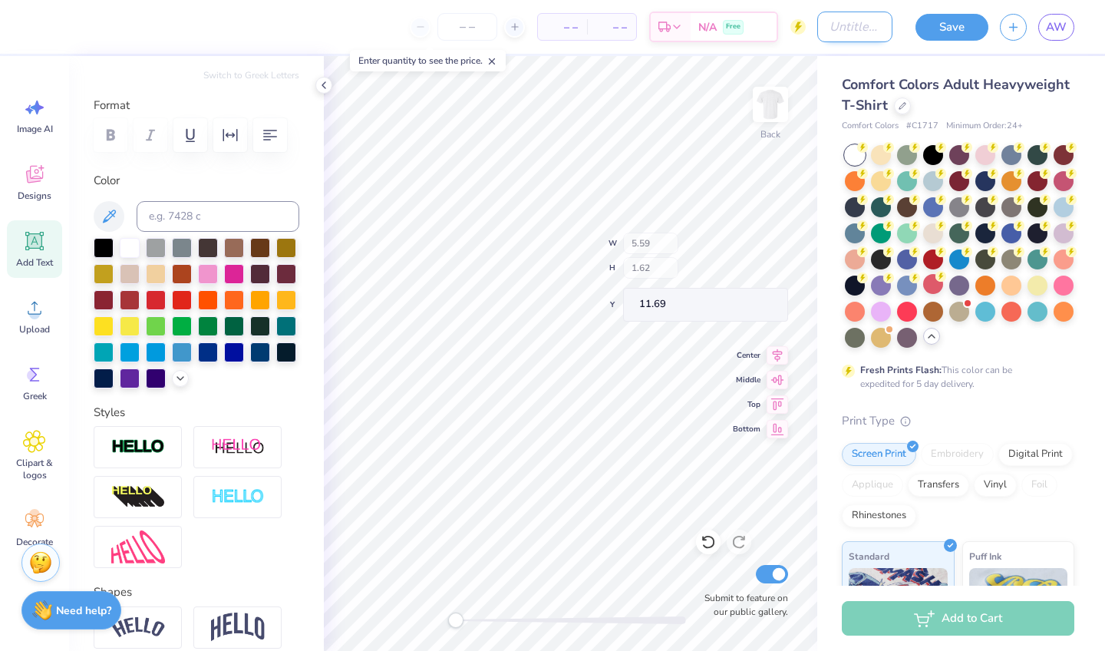
click at [558, 27] on input "Design Title" at bounding box center [854, 27] width 75 height 31
type input "Bids"
click at [558, 36] on button "Save" at bounding box center [951, 25] width 73 height 27
